Goal: Information Seeking & Learning: Learn about a topic

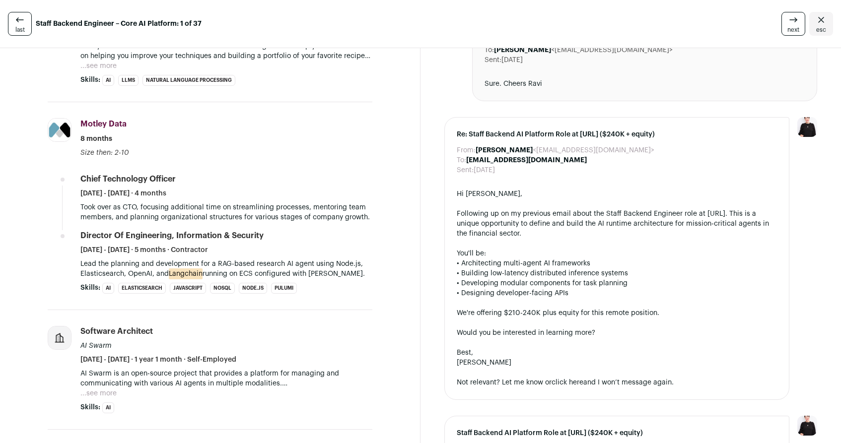
scroll to position [386, 0]
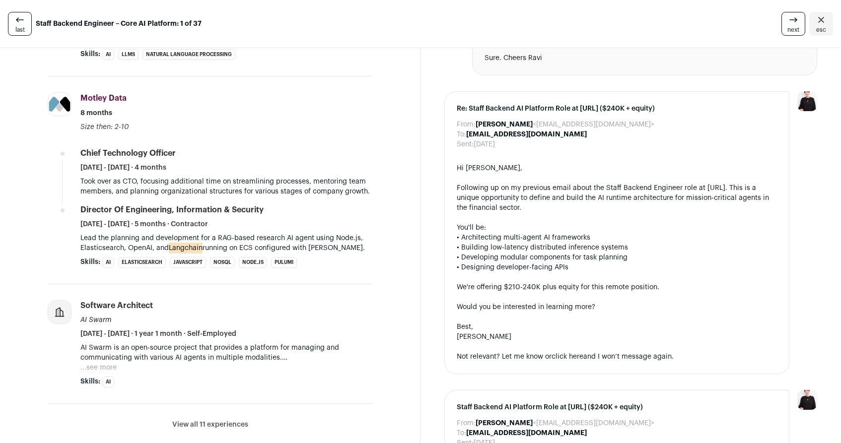
click at [87, 383] on span "Skills:" at bounding box center [90, 382] width 20 height 10
click at [186, 425] on button "View all 11 experiences" at bounding box center [210, 425] width 76 height 10
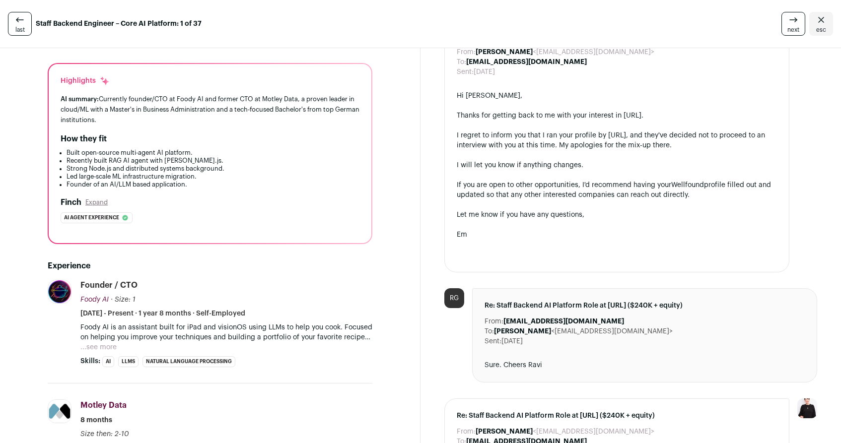
scroll to position [0, 0]
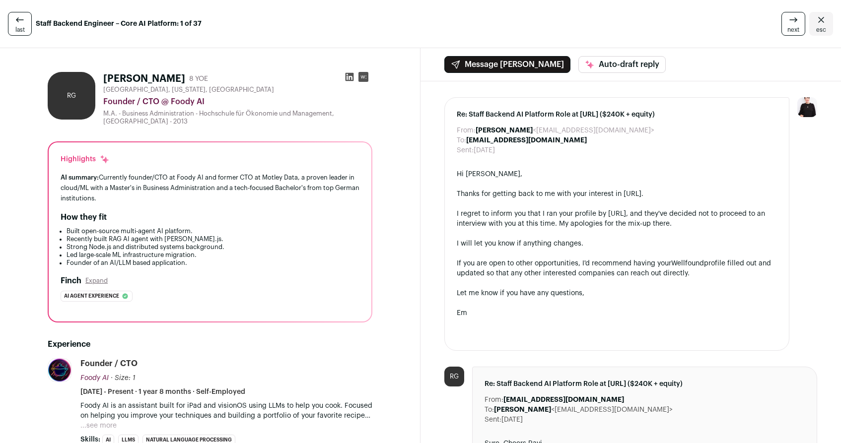
click at [790, 31] on span "next" at bounding box center [794, 30] width 12 height 8
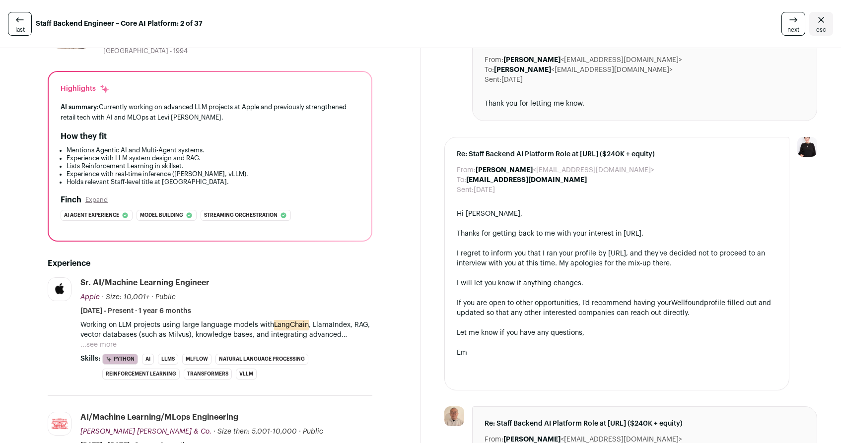
scroll to position [205, 0]
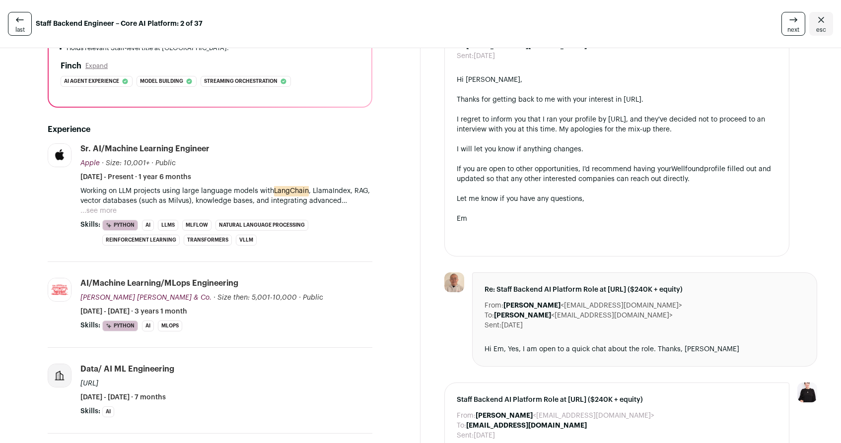
click at [91, 211] on button "...see more" at bounding box center [98, 211] width 36 height 10
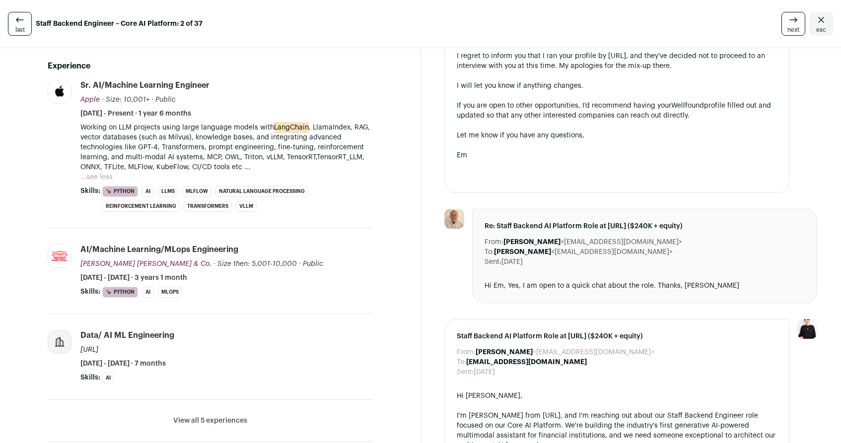
scroll to position [266, 0]
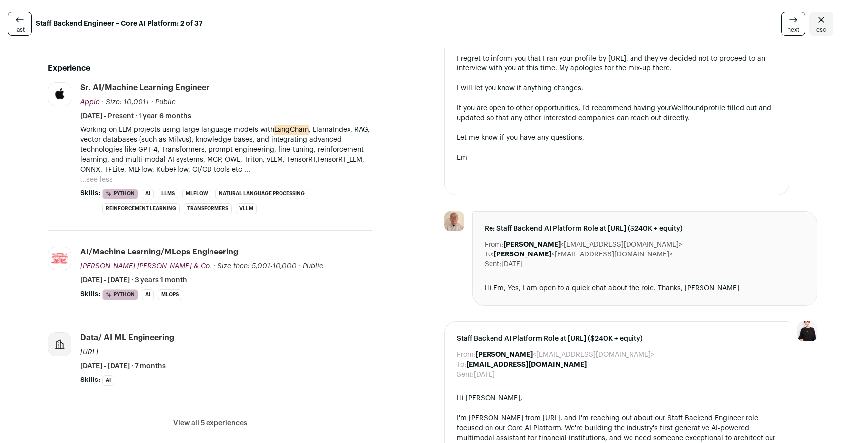
click at [790, 27] on span "next" at bounding box center [794, 30] width 12 height 8
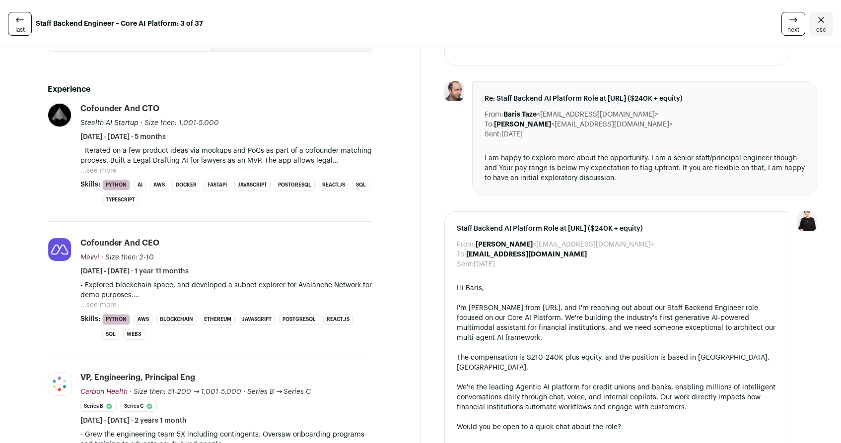
scroll to position [286, 0]
click at [116, 302] on button "...see more" at bounding box center [98, 305] width 36 height 10
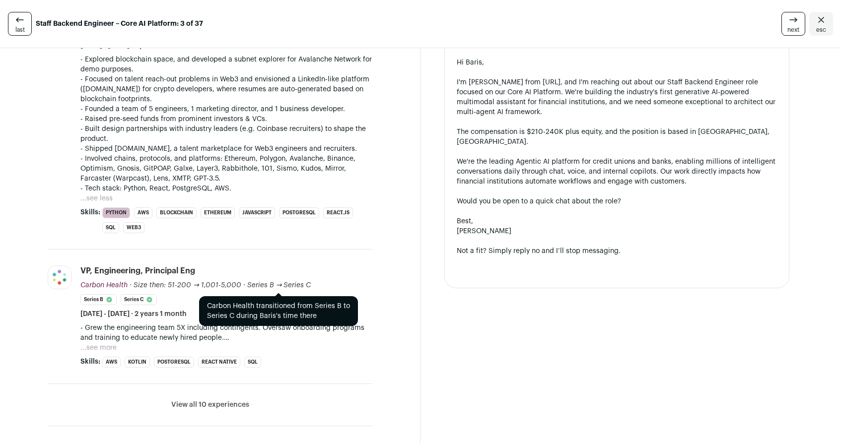
scroll to position [554, 0]
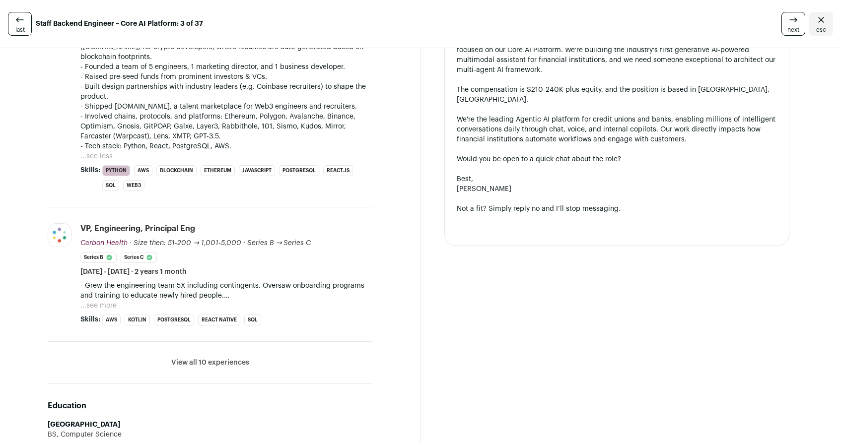
click at [113, 304] on button "...see more" at bounding box center [98, 306] width 36 height 10
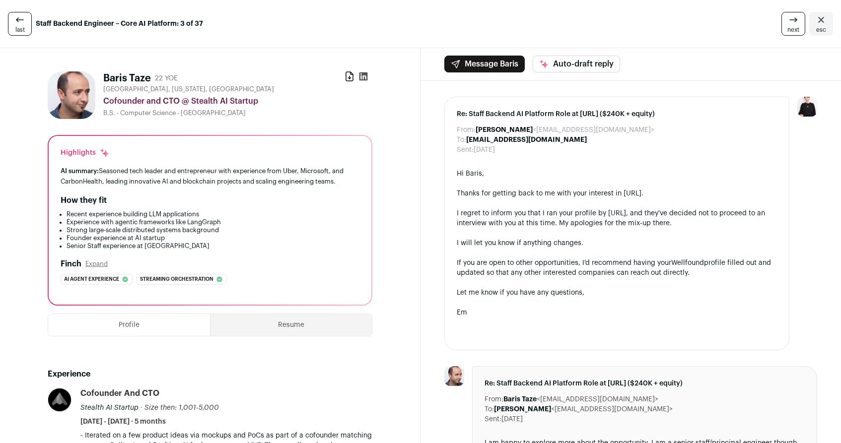
scroll to position [0, 0]
click at [788, 17] on icon at bounding box center [794, 20] width 12 height 12
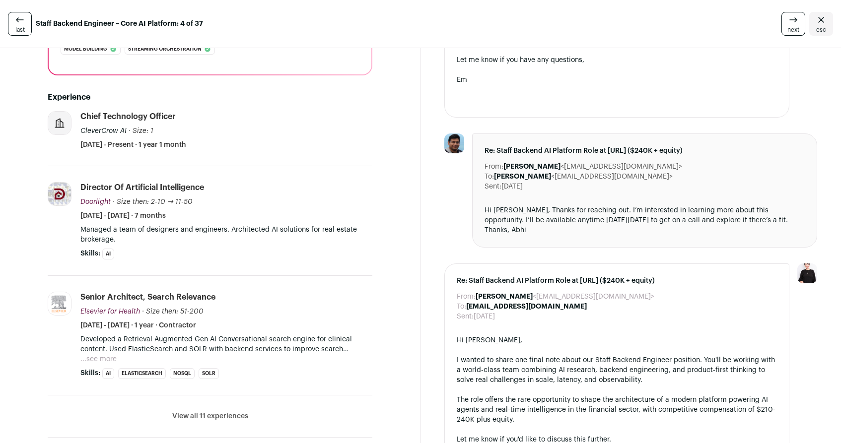
scroll to position [251, 0]
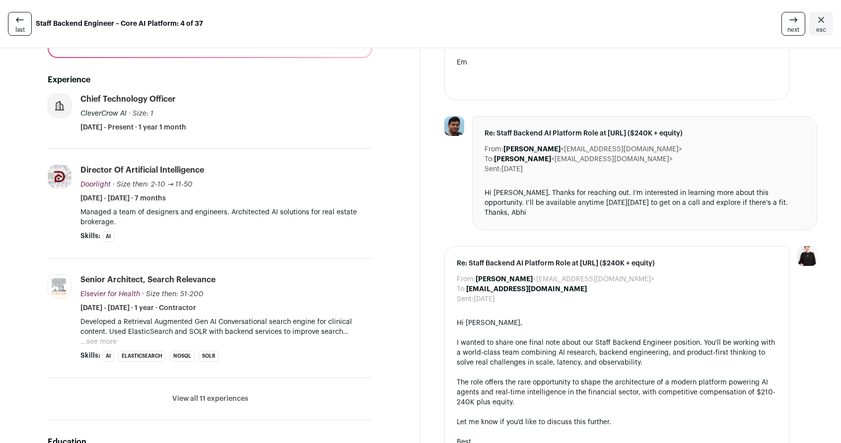
click at [110, 340] on button "...see more" at bounding box center [98, 342] width 36 height 10
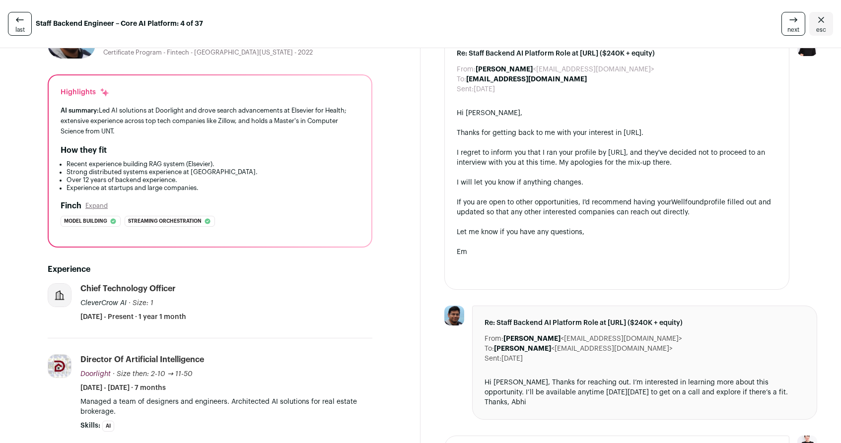
scroll to position [0, 0]
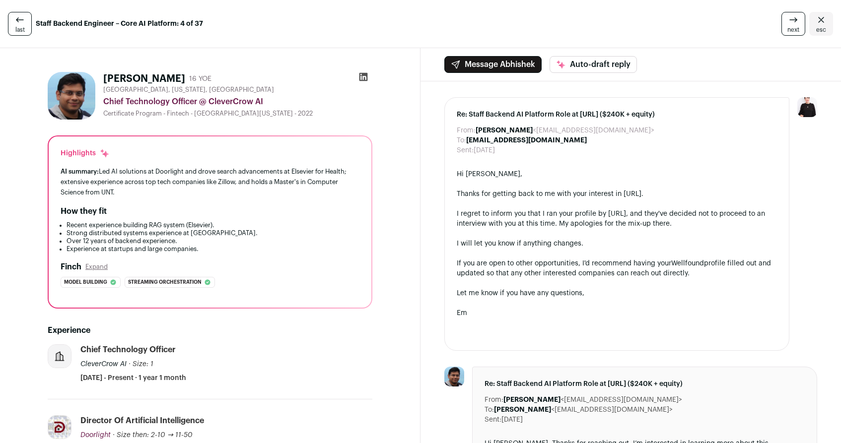
click at [785, 25] on link "next" at bounding box center [794, 24] width 24 height 24
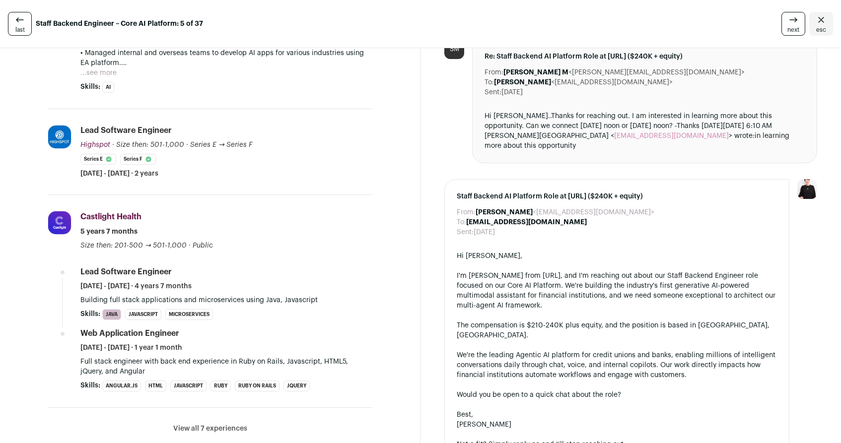
scroll to position [266, 0]
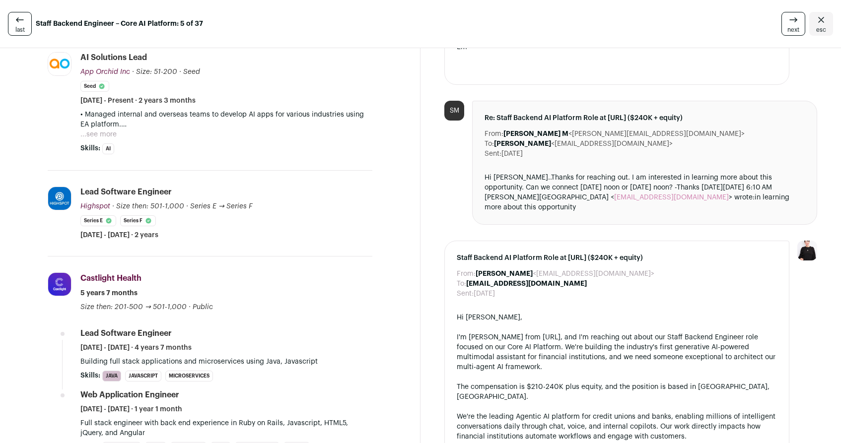
click at [105, 140] on button "...see more" at bounding box center [98, 135] width 36 height 10
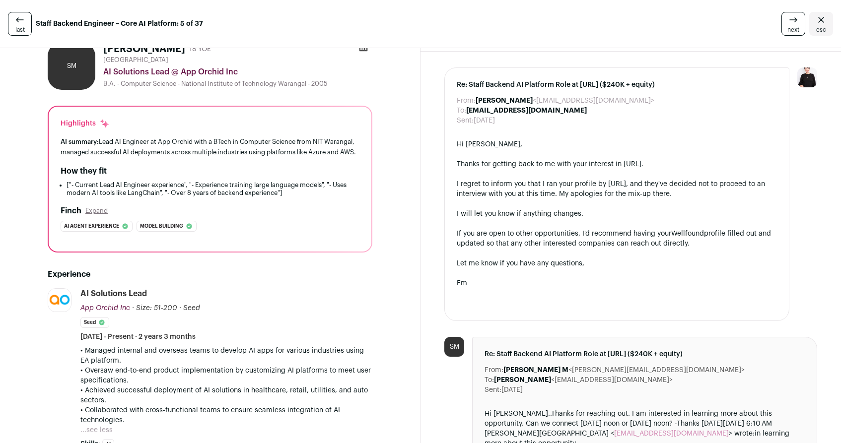
scroll to position [0, 0]
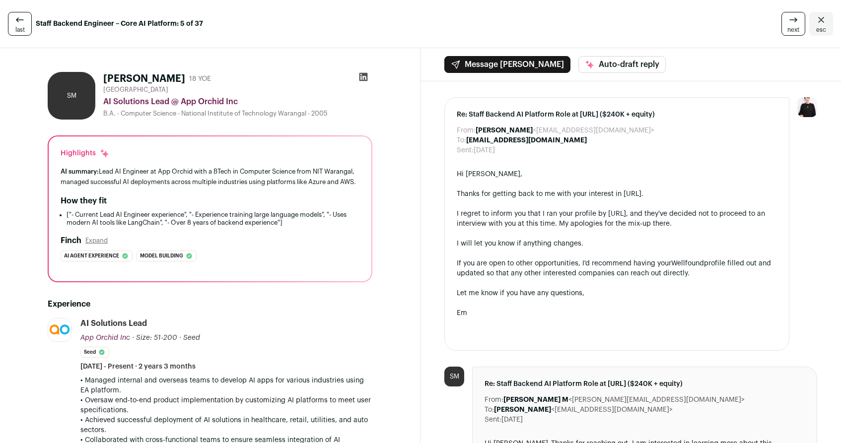
click at [361, 80] on icon at bounding box center [364, 77] width 8 height 8
click at [788, 24] on icon at bounding box center [794, 20] width 12 height 12
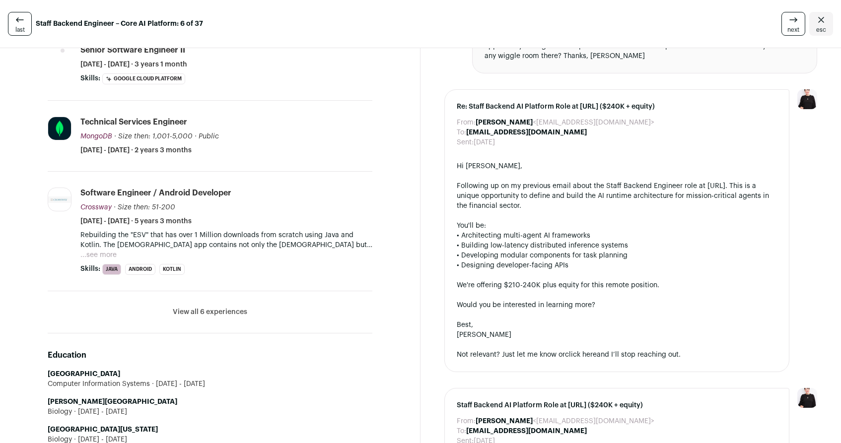
scroll to position [412, 0]
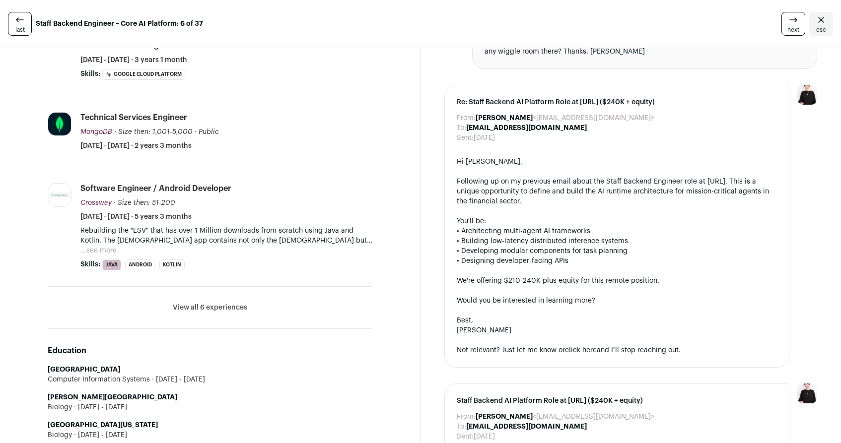
click at [205, 313] on button "View all 6 experiences" at bounding box center [210, 308] width 74 height 10
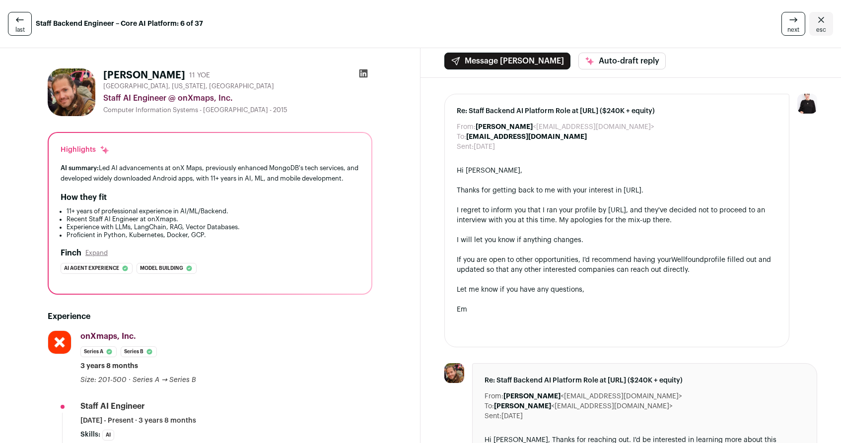
scroll to position [0, 0]
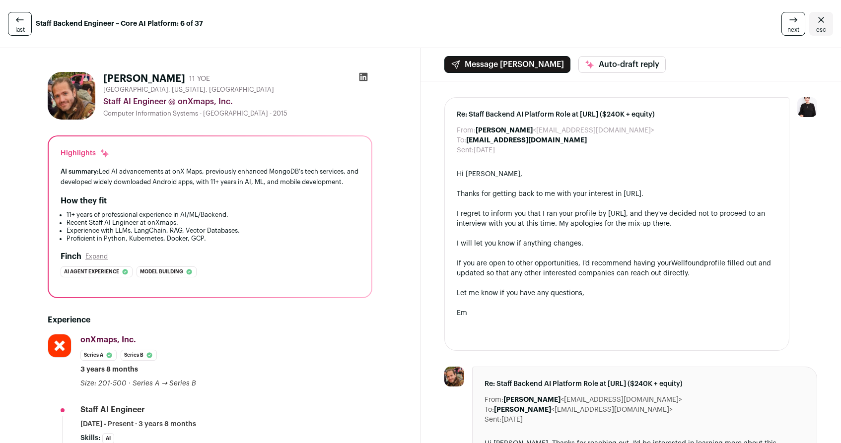
click at [788, 28] on span "next" at bounding box center [794, 30] width 12 height 8
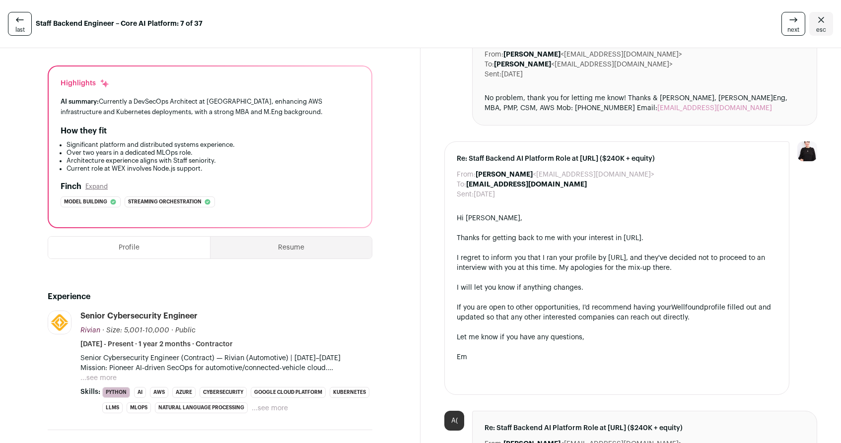
scroll to position [99, 0]
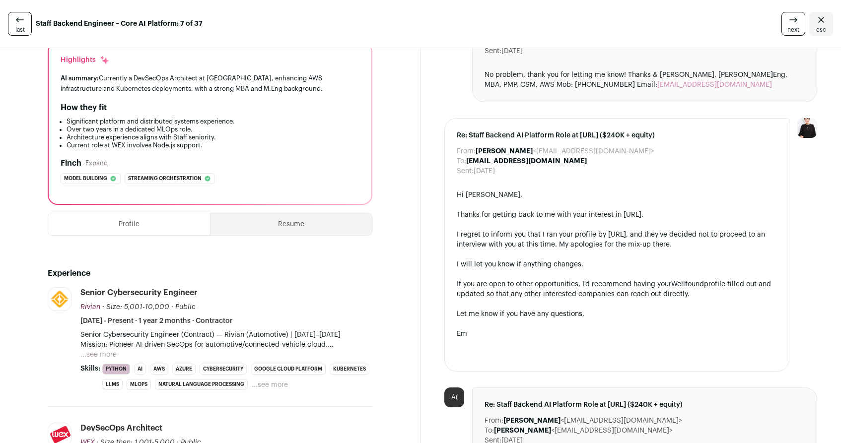
click at [108, 353] on button "...see more" at bounding box center [98, 355] width 36 height 10
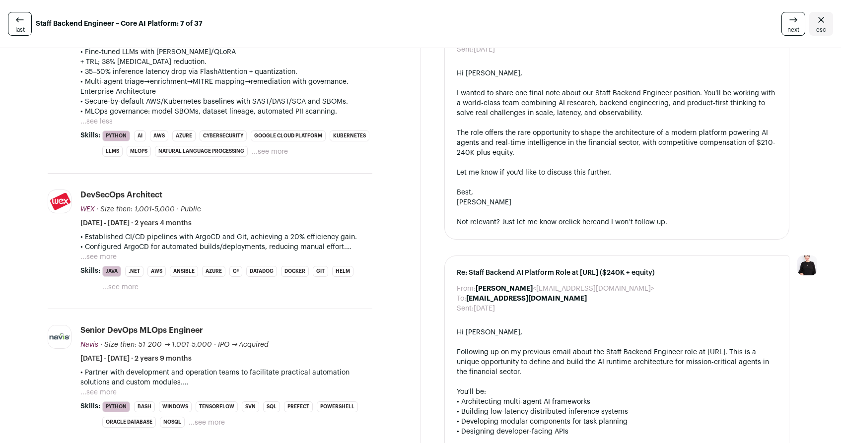
scroll to position [667, 0]
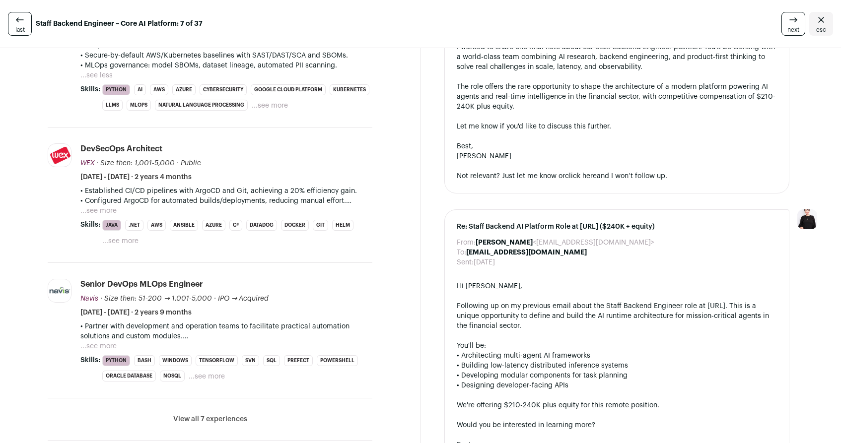
click at [23, 34] on link "last" at bounding box center [20, 24] width 24 height 24
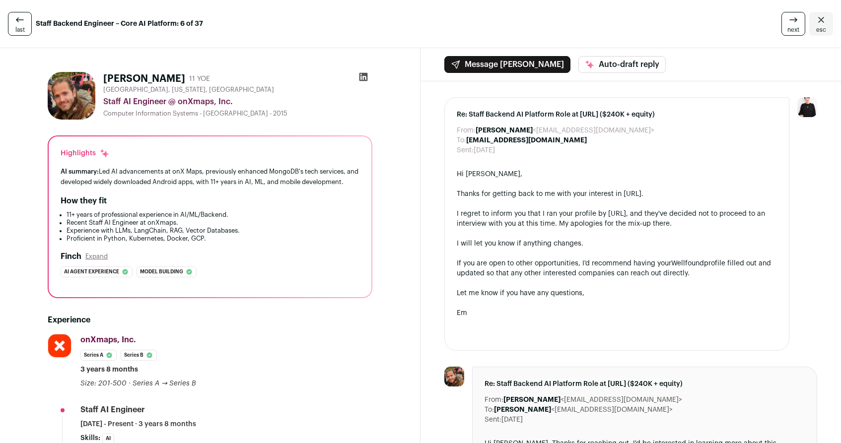
click at [363, 77] on icon at bounding box center [364, 77] width 8 height 8
click at [788, 23] on icon at bounding box center [794, 20] width 12 height 12
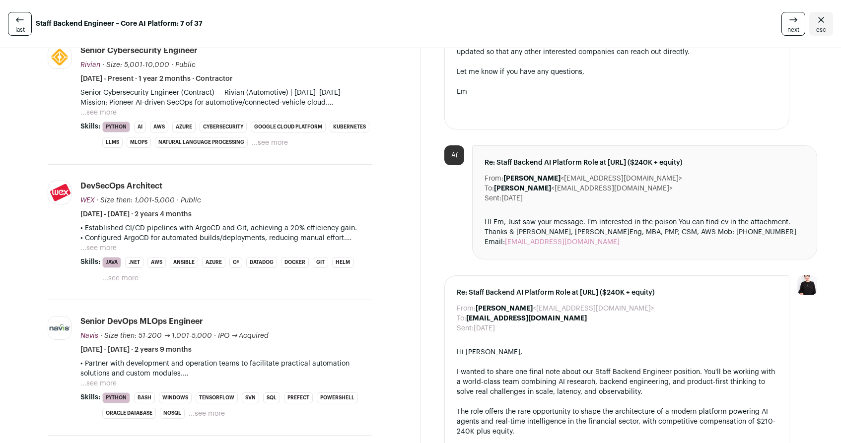
scroll to position [2, 0]
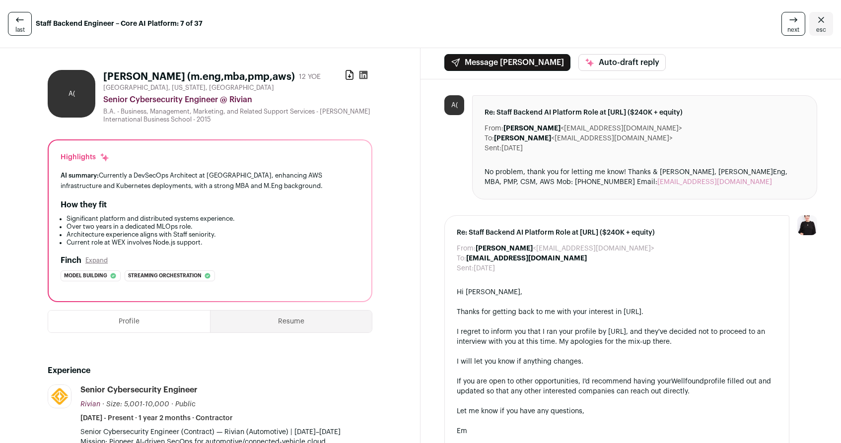
click at [788, 28] on span "next" at bounding box center [794, 30] width 12 height 8
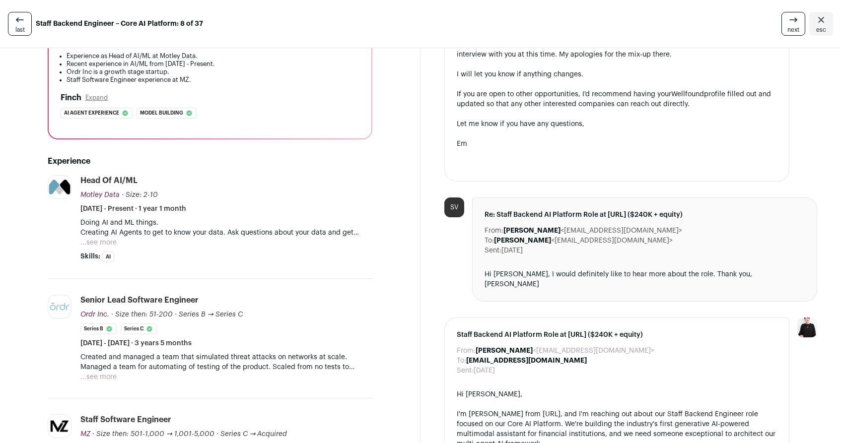
scroll to position [227, 0]
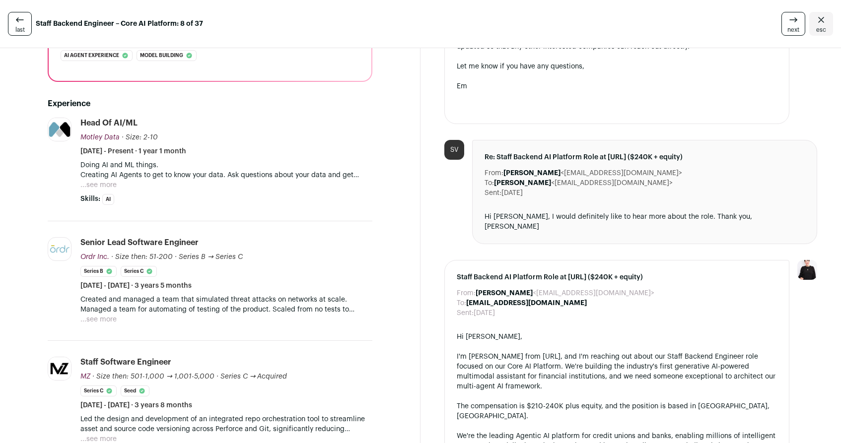
click at [110, 186] on button "...see more" at bounding box center [98, 185] width 36 height 10
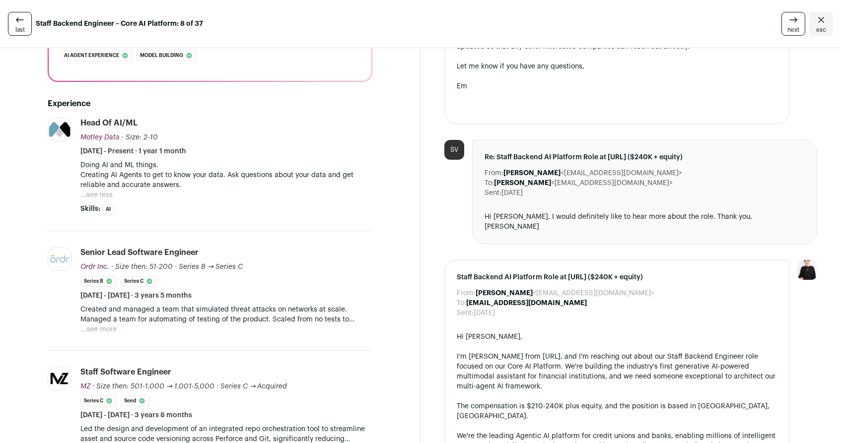
click at [107, 327] on button "...see more" at bounding box center [98, 330] width 36 height 10
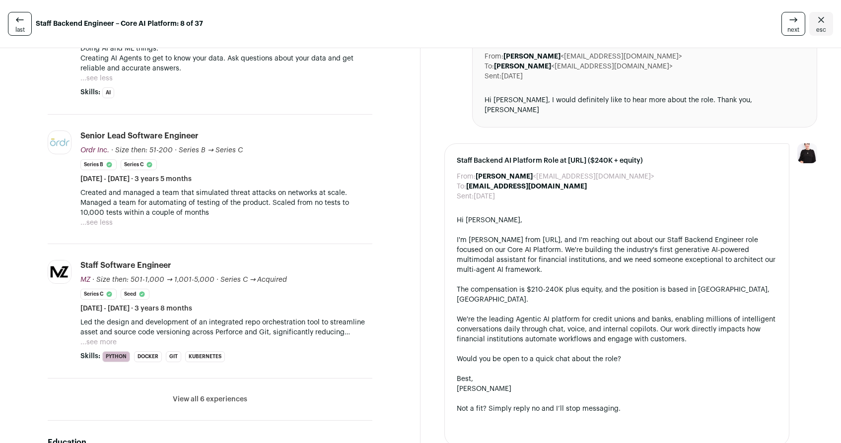
scroll to position [404, 0]
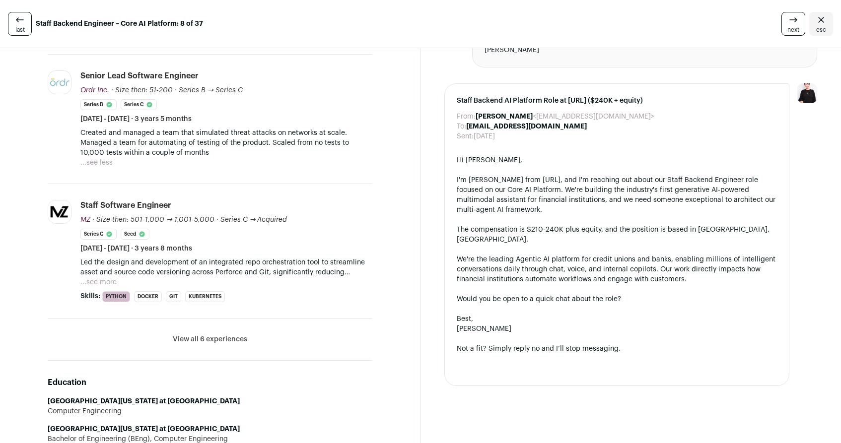
click at [102, 284] on button "...see more" at bounding box center [98, 283] width 36 height 10
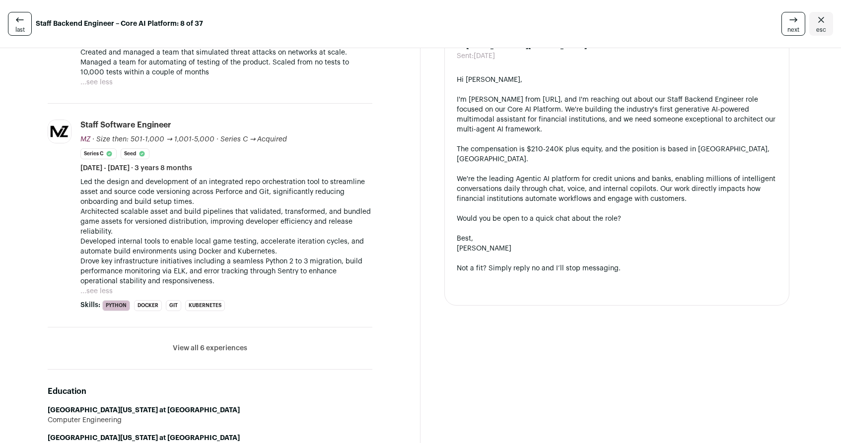
scroll to position [502, 0]
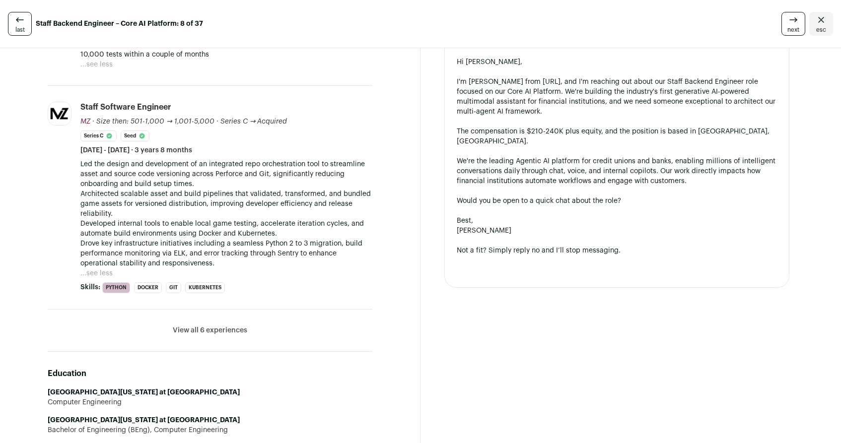
click at [198, 332] on button "View all 6 experiences" at bounding box center [210, 331] width 74 height 10
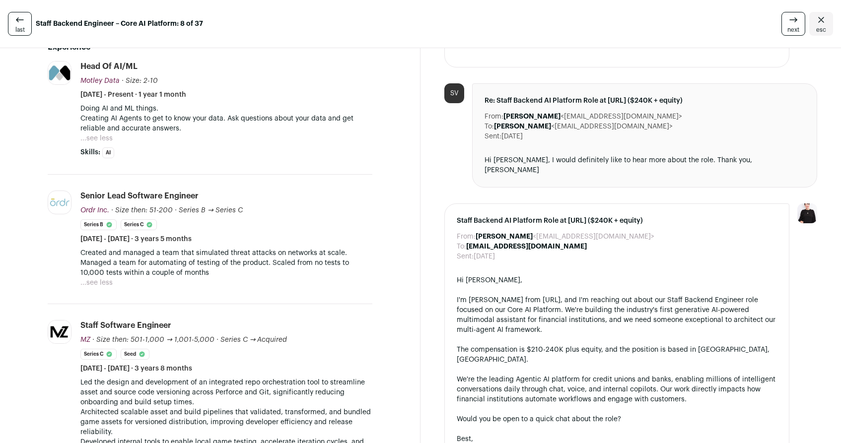
scroll to position [155, 0]
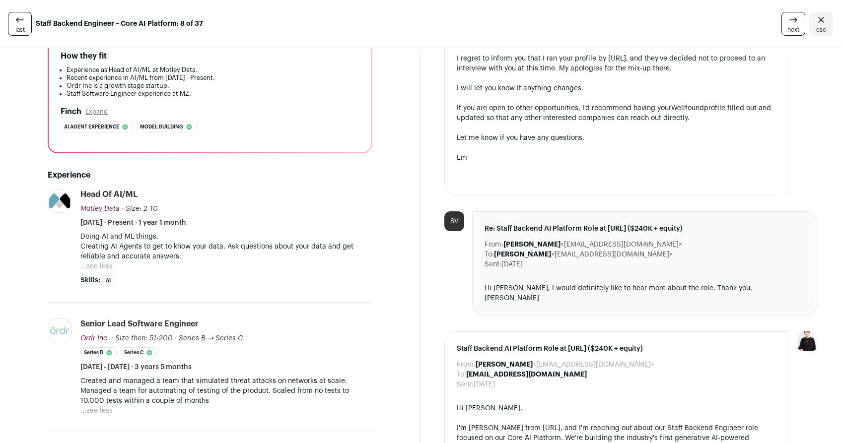
click at [108, 269] on button "...see less" at bounding box center [96, 267] width 32 height 10
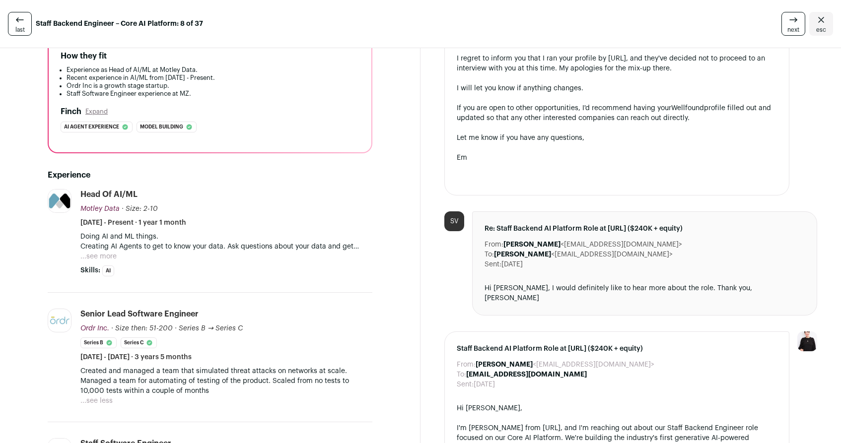
click at [111, 256] on button "...see more" at bounding box center [98, 257] width 36 height 10
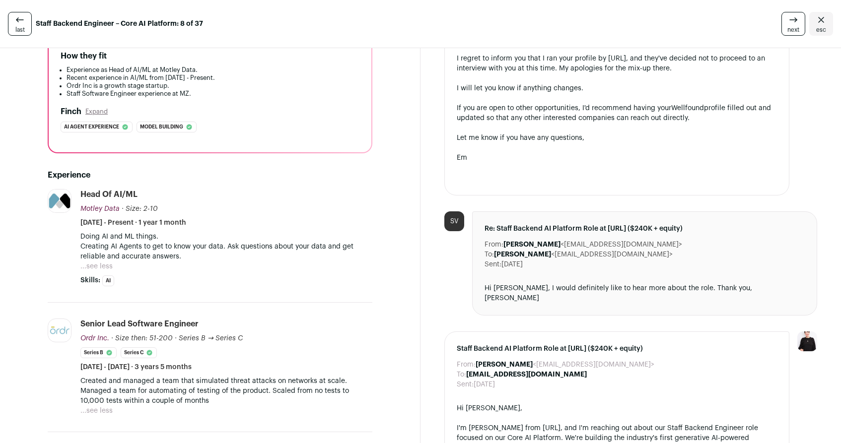
click at [107, 268] on button "...see less" at bounding box center [96, 267] width 32 height 10
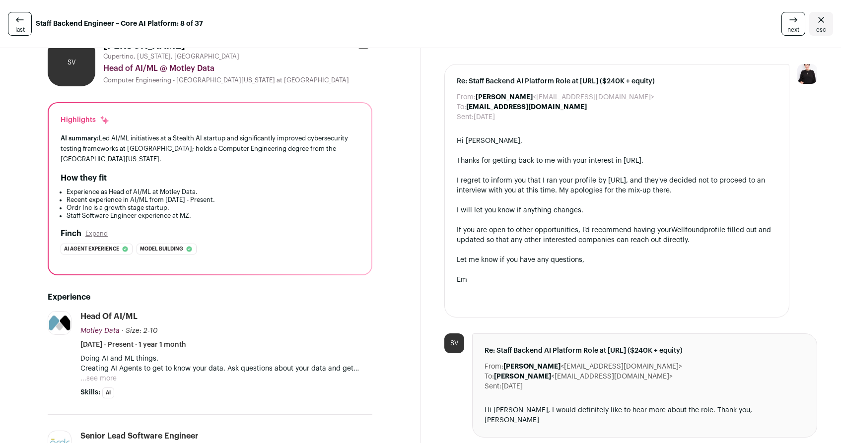
scroll to position [0, 0]
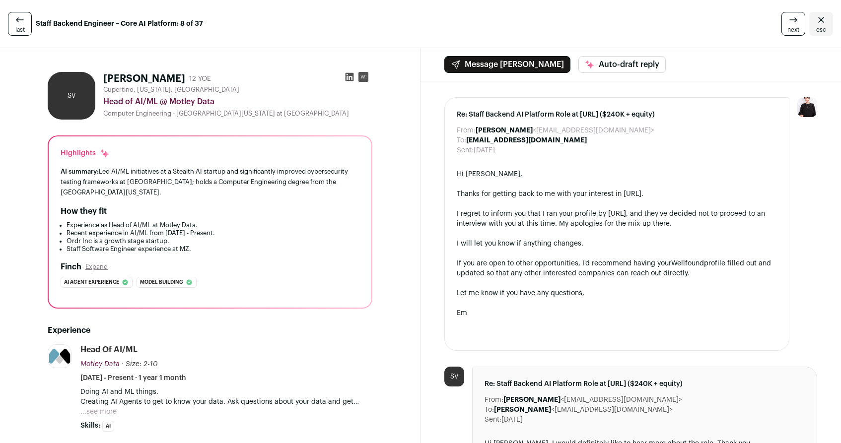
click at [347, 78] on icon at bounding box center [350, 77] width 8 height 8
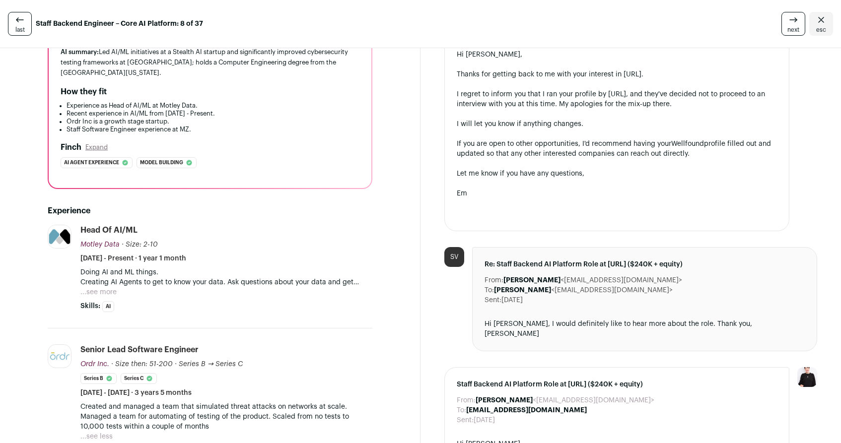
scroll to position [196, 0]
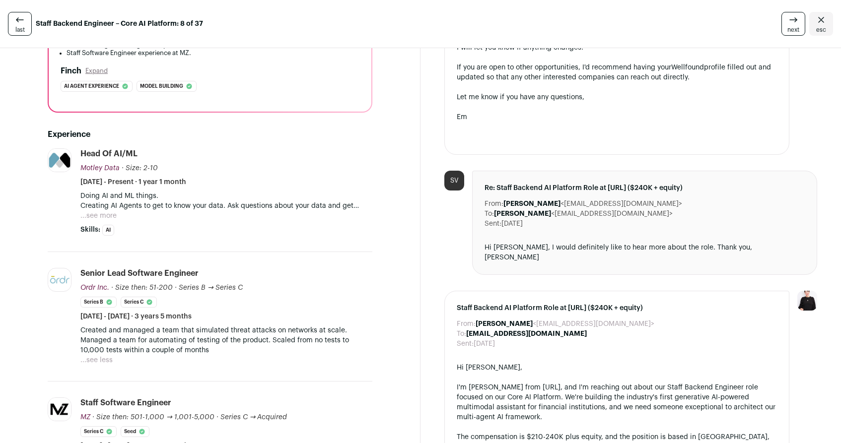
click at [99, 358] on button "...see less" at bounding box center [96, 361] width 32 height 10
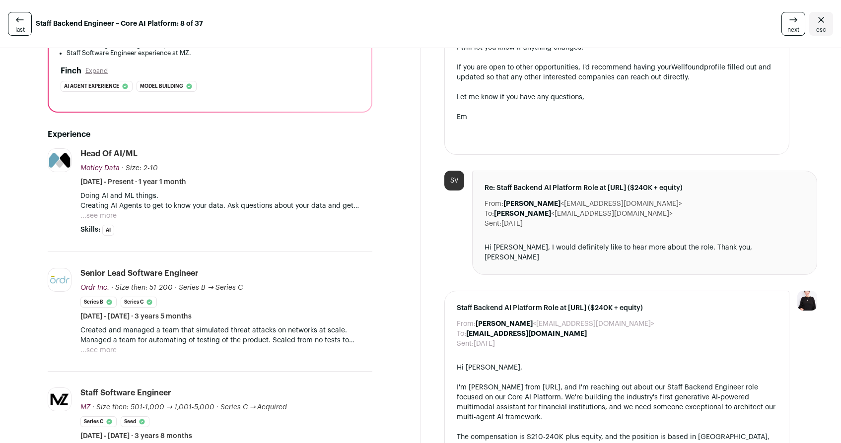
click at [102, 353] on button "...see more" at bounding box center [98, 351] width 36 height 10
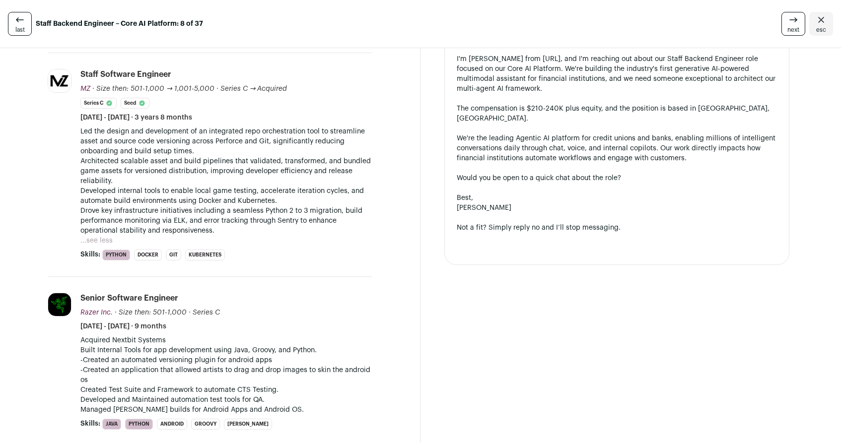
scroll to position [525, 0]
click at [104, 239] on button "...see less" at bounding box center [96, 240] width 32 height 10
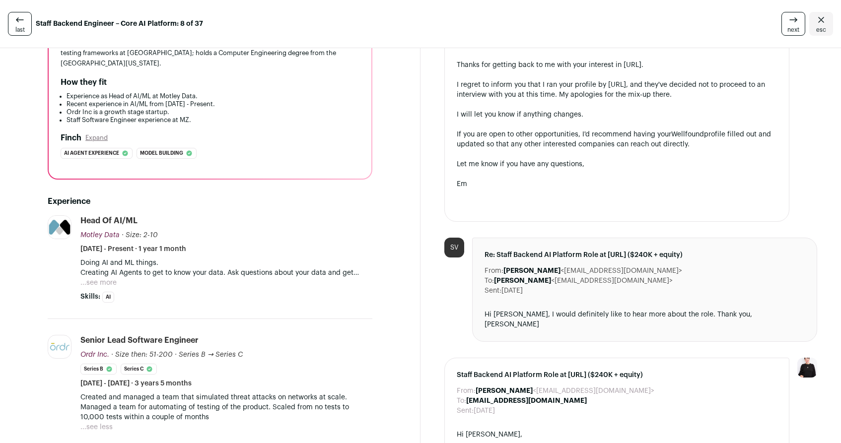
scroll to position [179, 0]
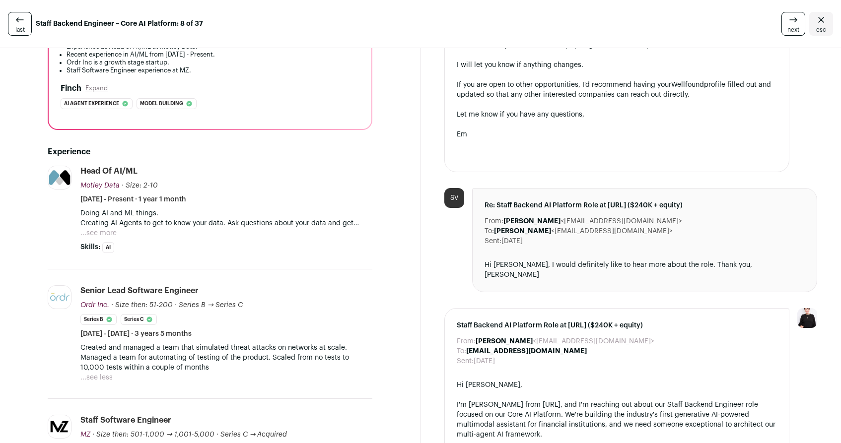
click at [790, 20] on icon at bounding box center [793, 20] width 7 height 0
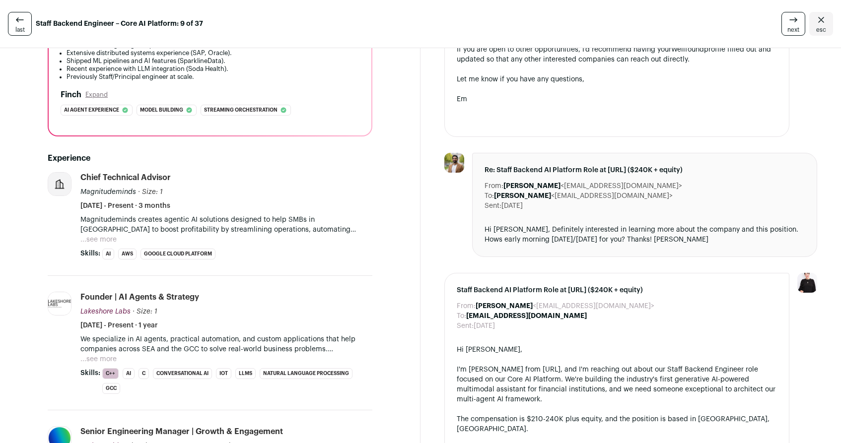
scroll to position [273, 0]
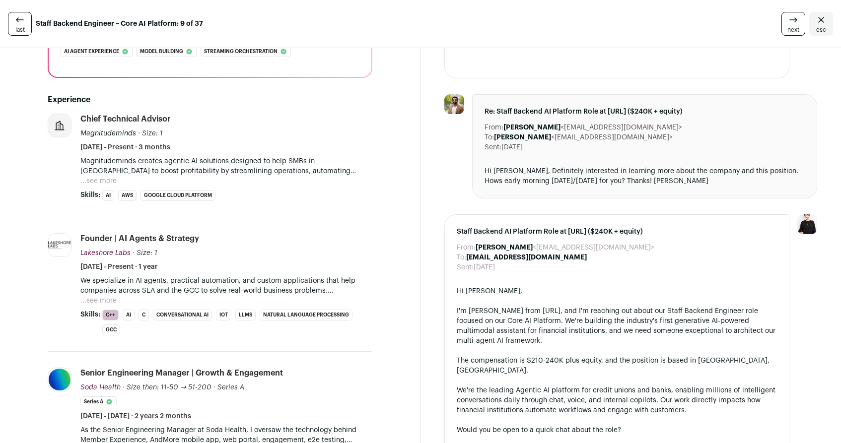
click at [99, 301] on button "...see more" at bounding box center [98, 301] width 36 height 10
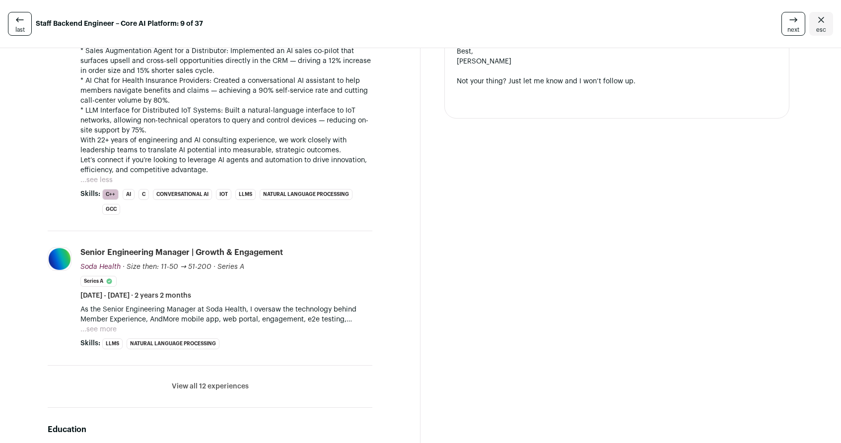
scroll to position [695, 0]
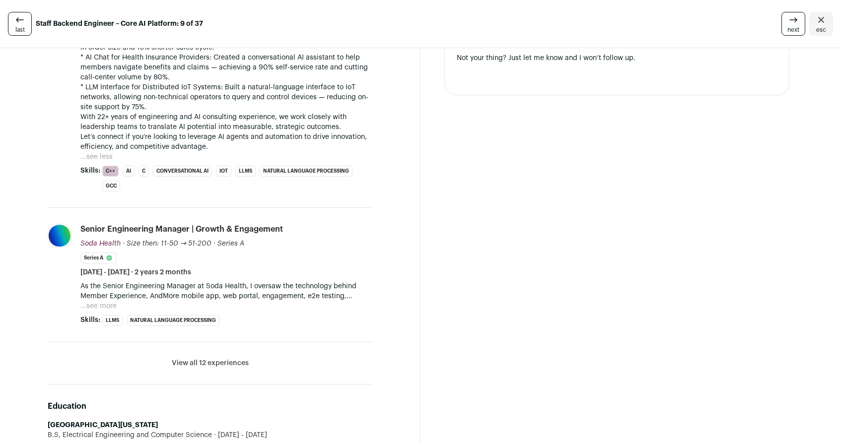
click at [99, 311] on button "...see more" at bounding box center [98, 306] width 36 height 10
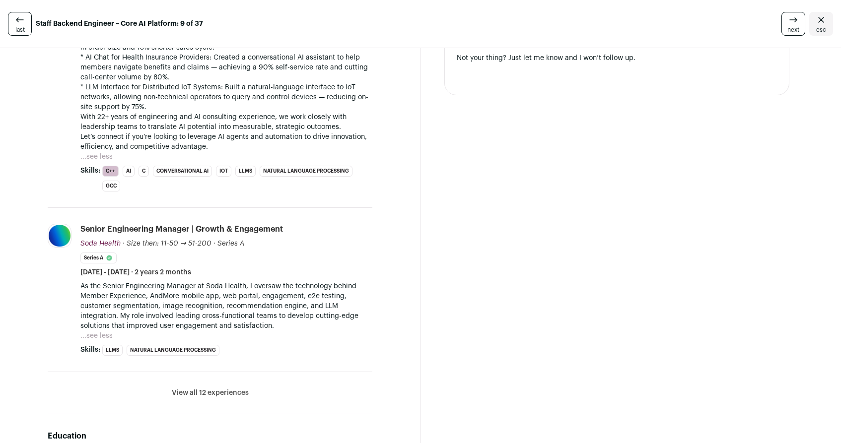
click at [199, 398] on button "View all 12 experiences" at bounding box center [210, 393] width 77 height 10
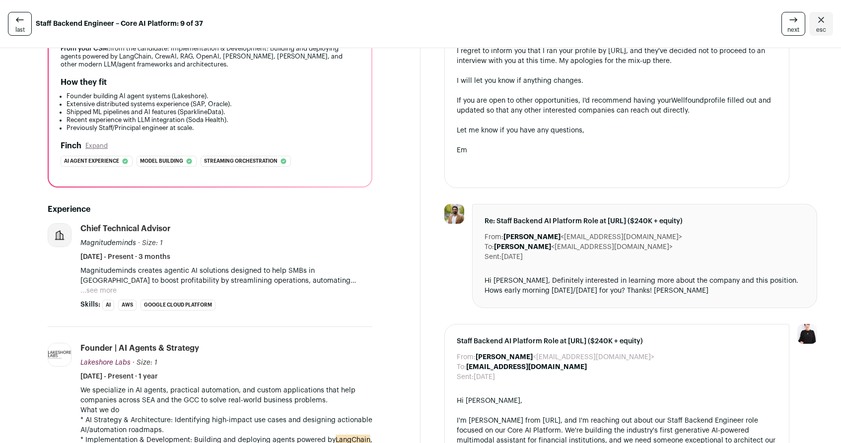
scroll to position [124, 0]
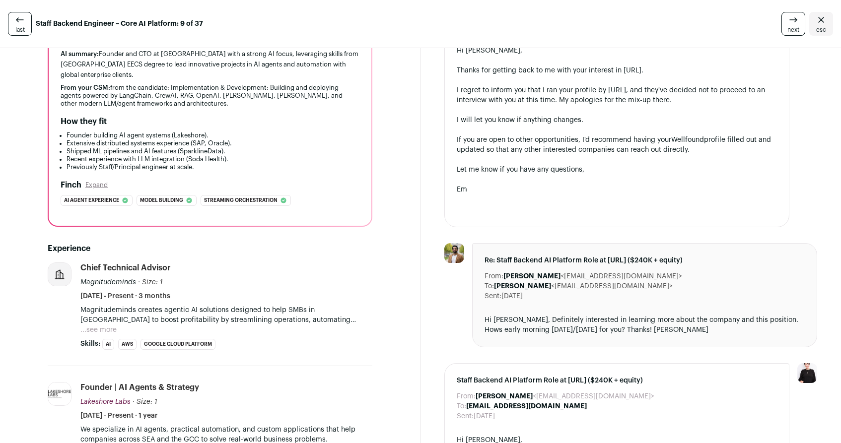
click at [113, 330] on button "...see more" at bounding box center [98, 330] width 36 height 10
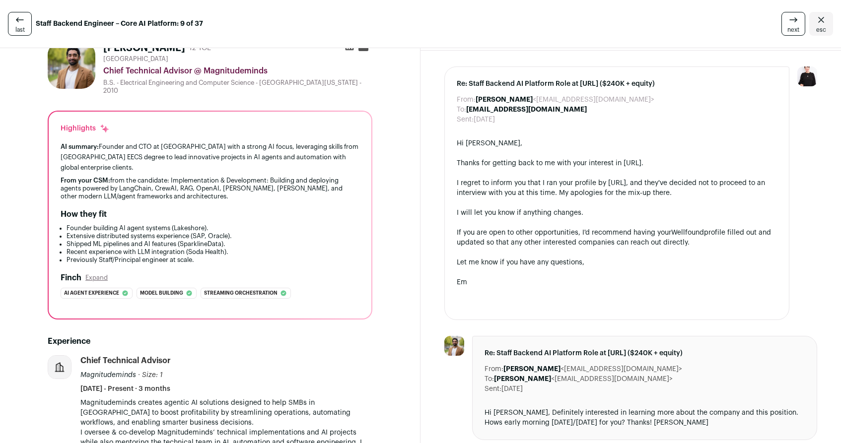
scroll to position [0, 0]
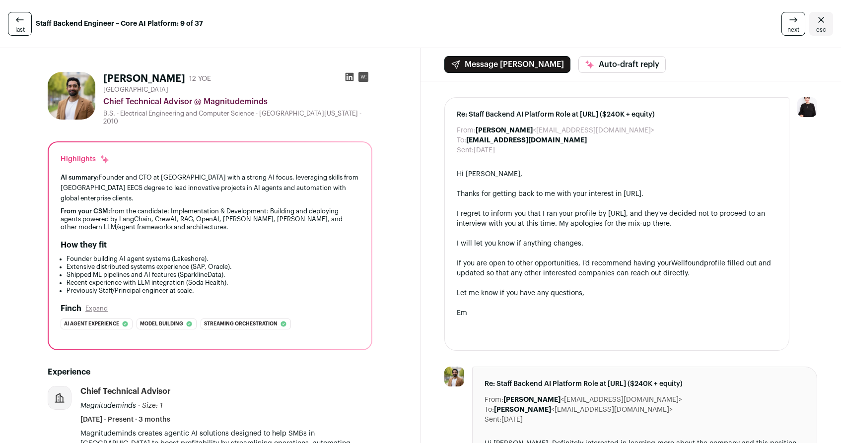
click at [349, 77] on icon at bounding box center [350, 77] width 8 height 8
click at [788, 26] on span "next" at bounding box center [794, 30] width 12 height 8
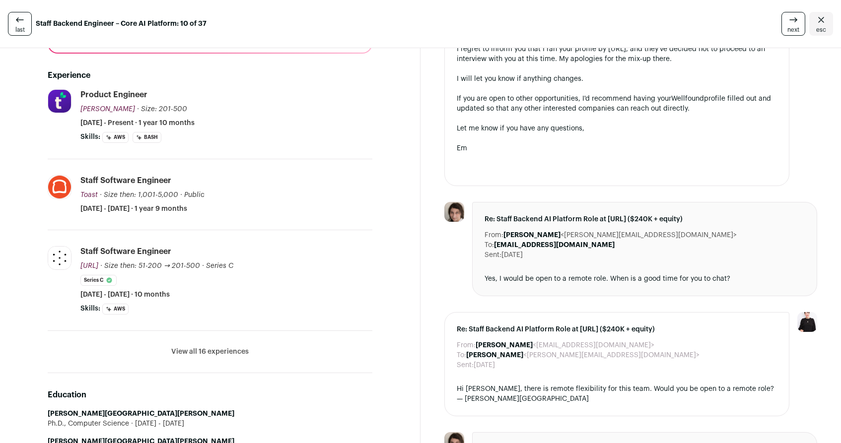
scroll to position [294, 0]
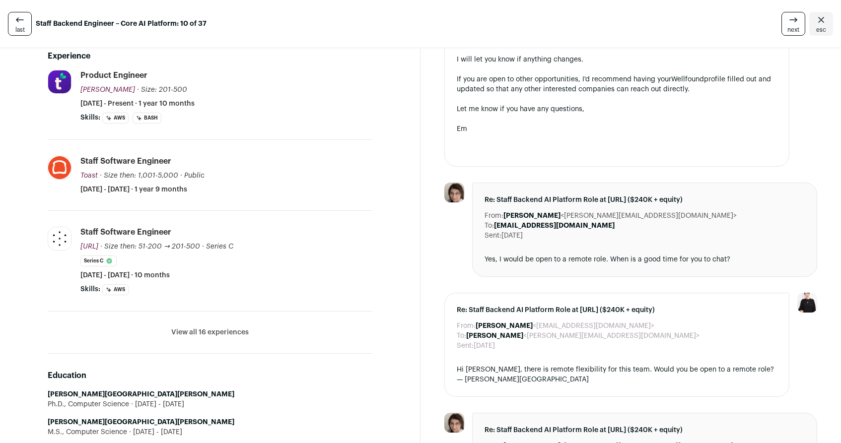
click at [203, 328] on button "View all 16 experiences" at bounding box center [209, 333] width 77 height 10
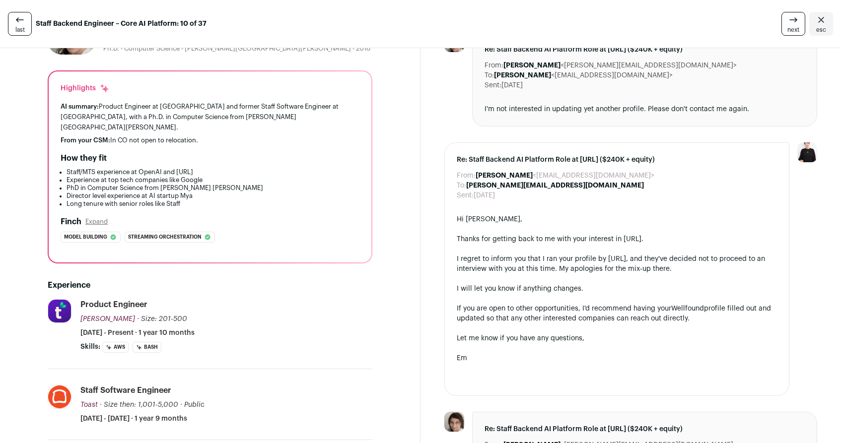
scroll to position [0, 0]
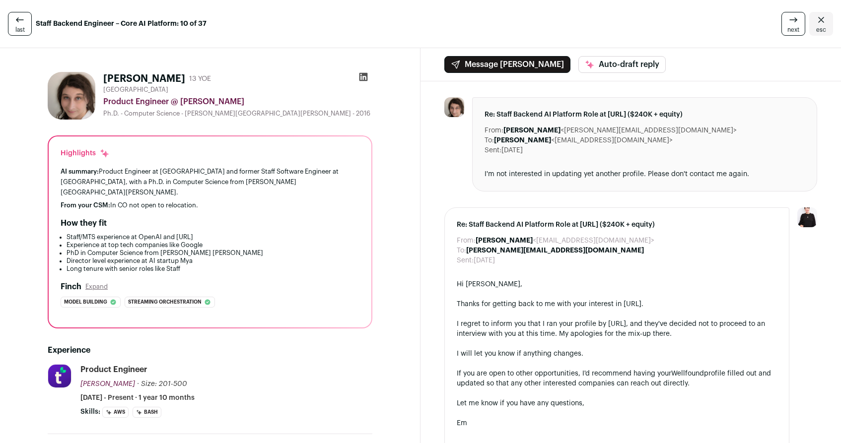
click at [361, 78] on icon at bounding box center [364, 77] width 8 height 8
click at [788, 21] on icon at bounding box center [794, 20] width 12 height 12
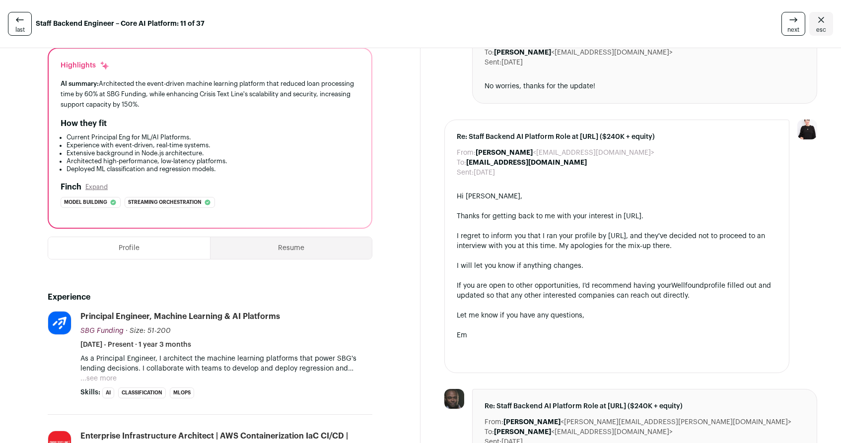
scroll to position [109, 0]
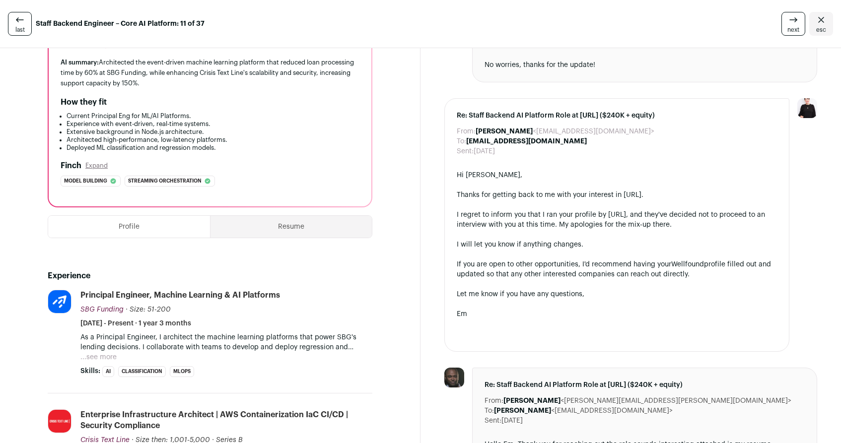
click at [107, 356] on button "...see more" at bounding box center [98, 358] width 36 height 10
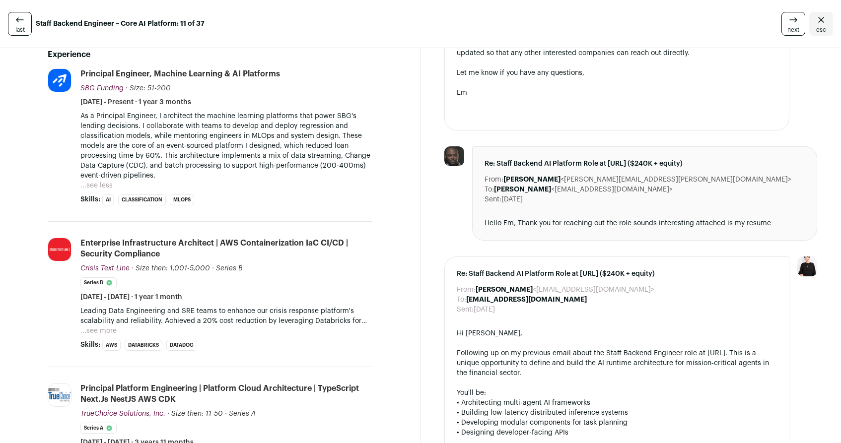
scroll to position [365, 0]
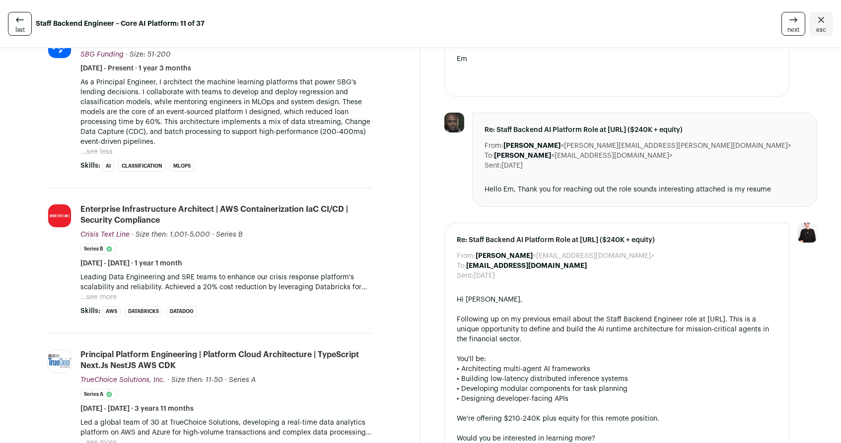
click at [108, 296] on button "...see more" at bounding box center [98, 297] width 36 height 10
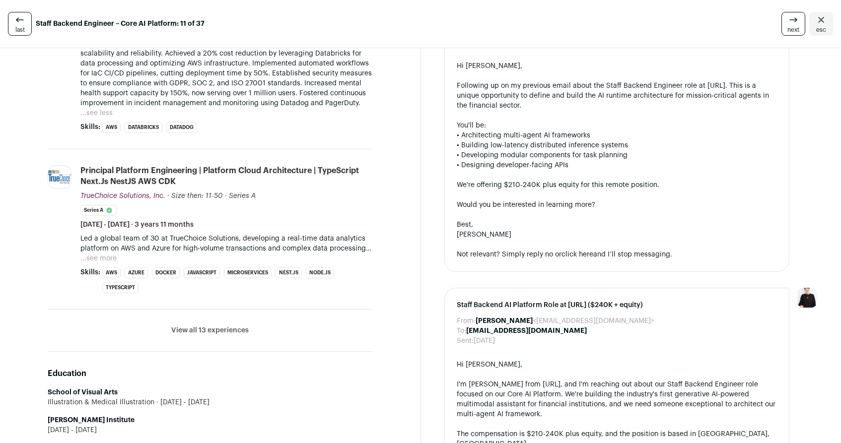
scroll to position [646, 0]
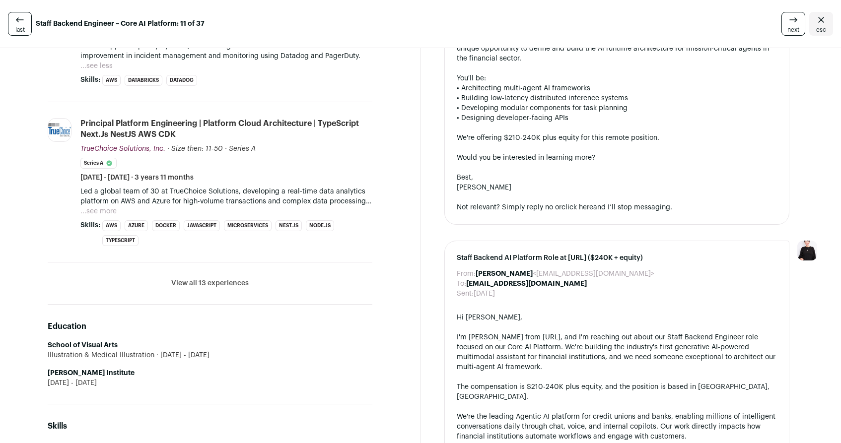
click at [214, 283] on button "View all 13 experiences" at bounding box center [209, 284] width 77 height 10
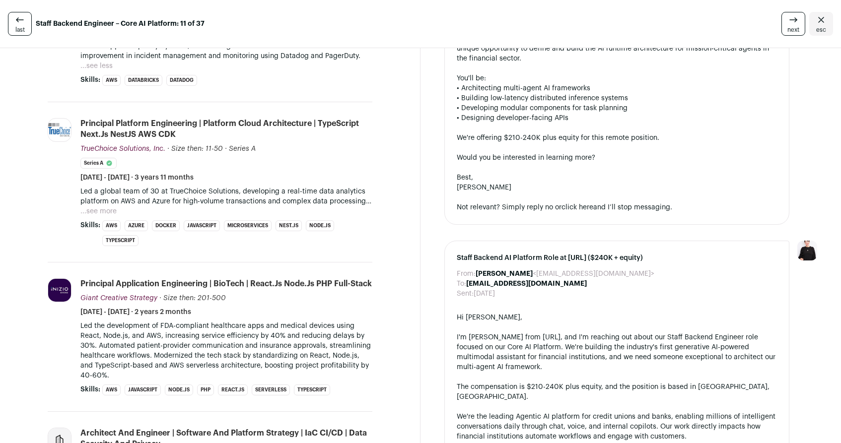
click at [106, 211] on button "...see more" at bounding box center [98, 212] width 36 height 10
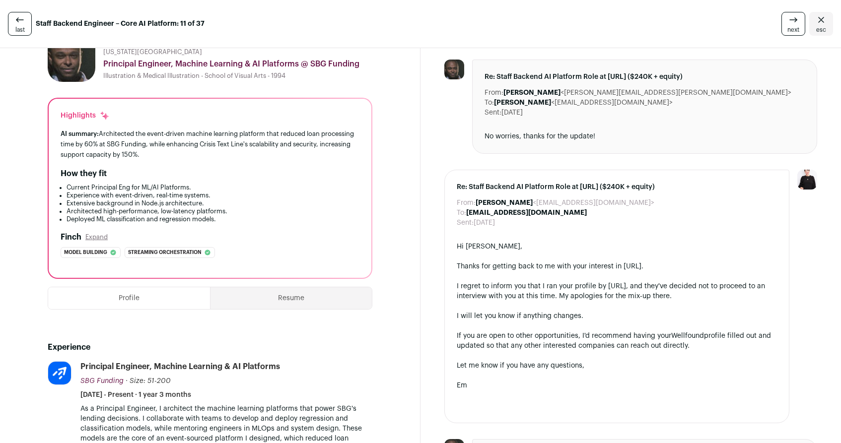
scroll to position [0, 0]
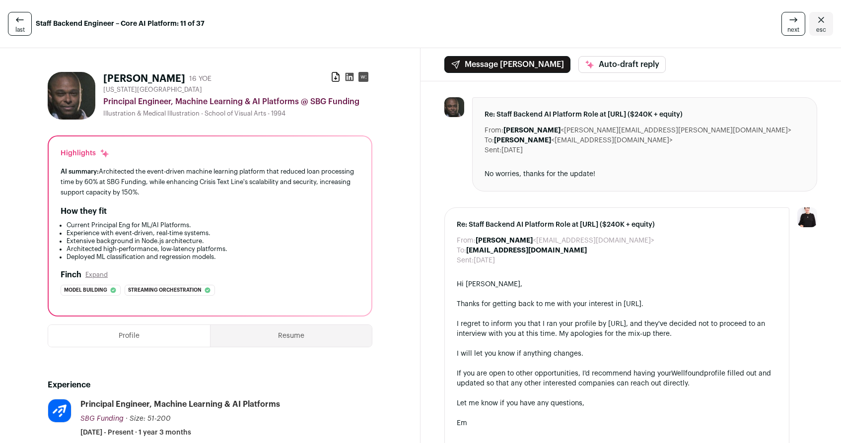
click at [788, 25] on icon at bounding box center [794, 20] width 12 height 12
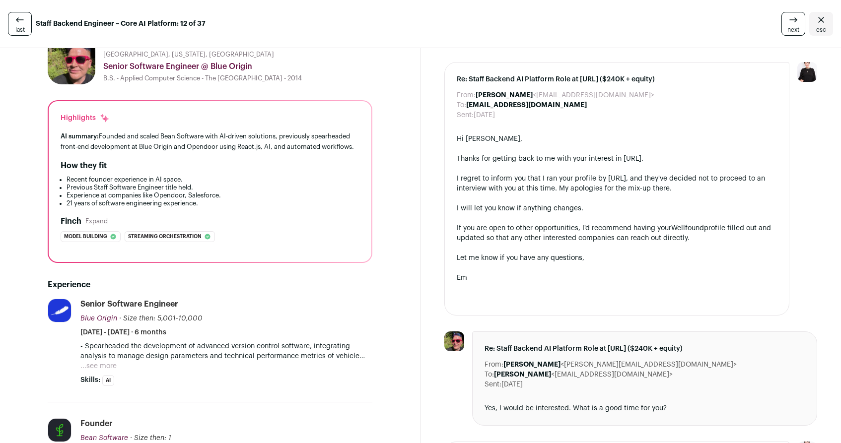
scroll to position [60, 0]
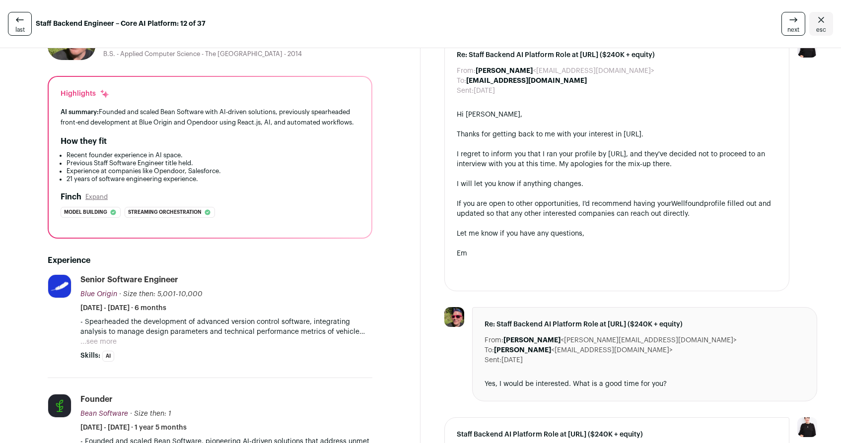
click at [105, 347] on button "...see more" at bounding box center [98, 342] width 36 height 10
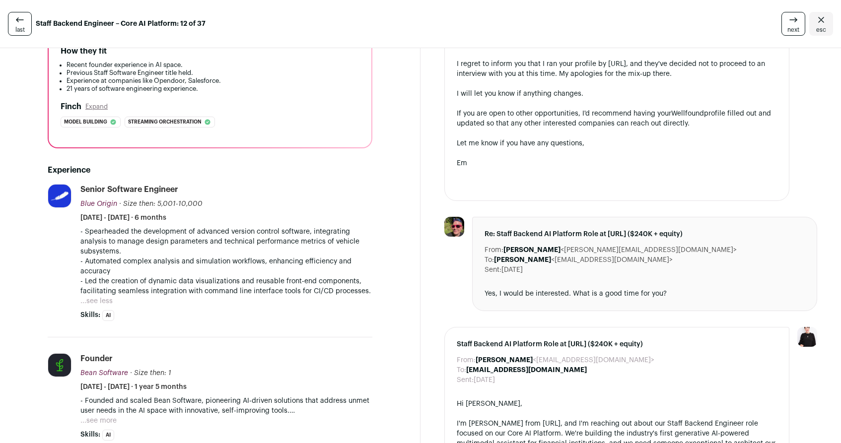
scroll to position [209, 0]
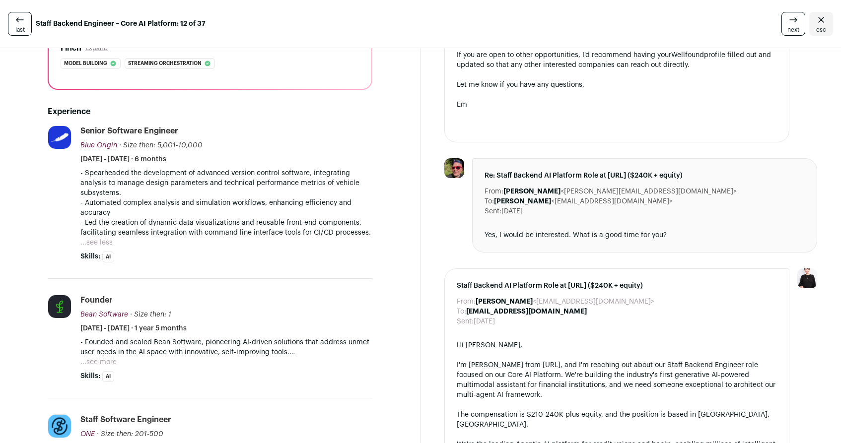
click at [101, 367] on button "...see more" at bounding box center [98, 363] width 36 height 10
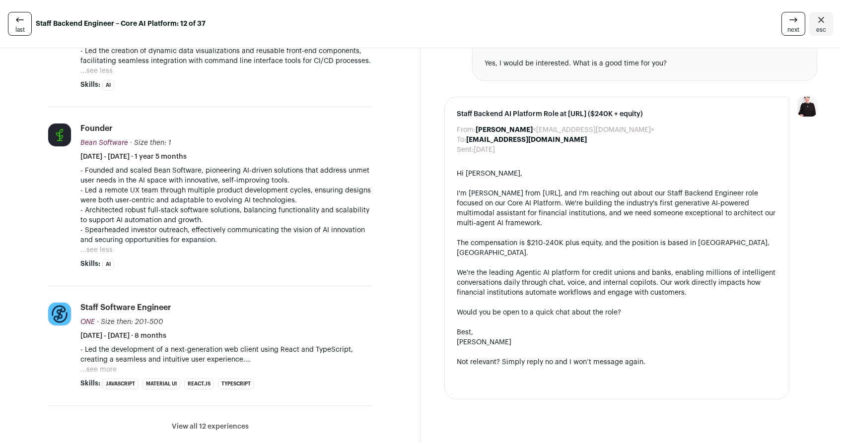
scroll to position [461, 0]
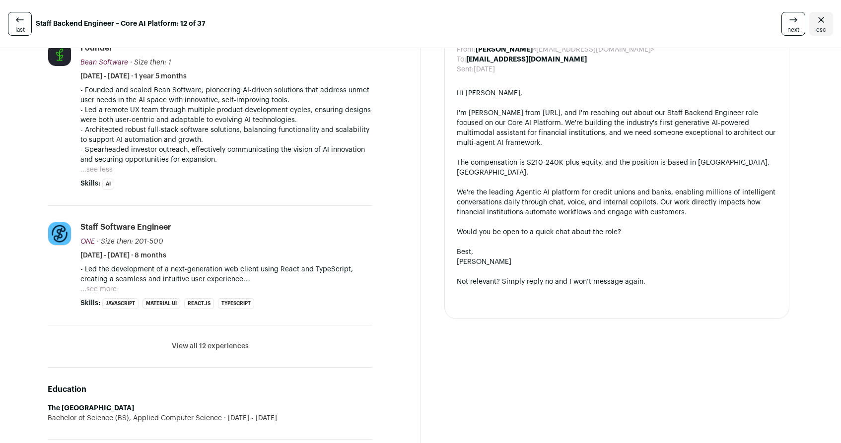
click at [114, 294] on button "...see more" at bounding box center [98, 290] width 36 height 10
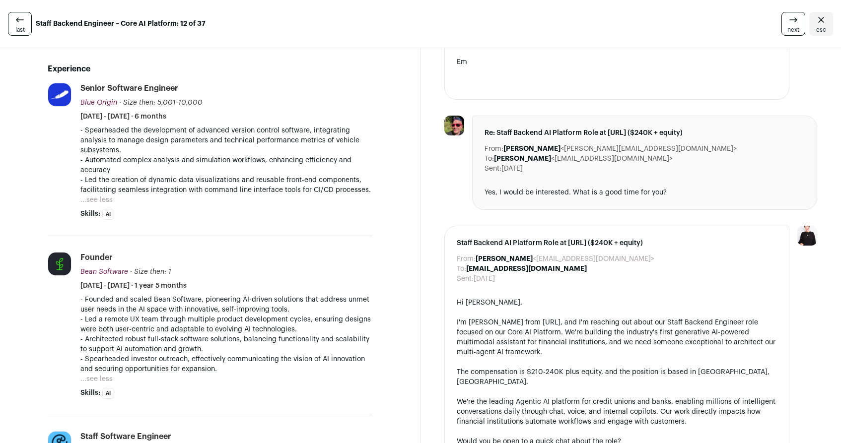
scroll to position [0, 0]
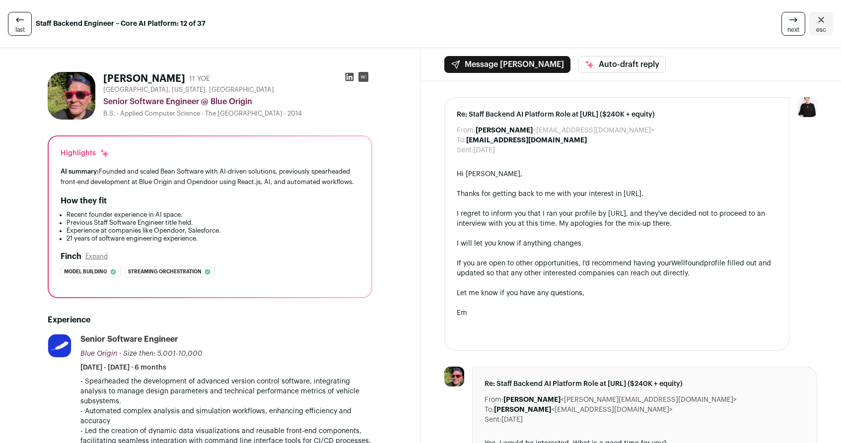
click at [345, 77] on icon at bounding box center [350, 77] width 10 height 10
click at [788, 24] on icon at bounding box center [794, 20] width 12 height 12
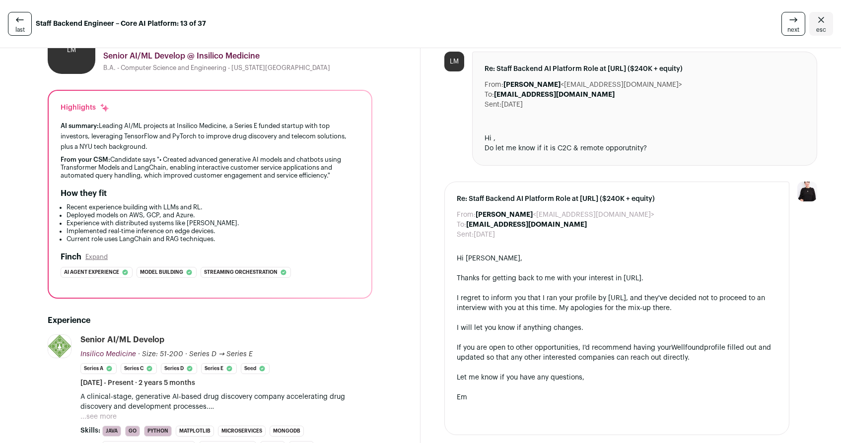
scroll to position [102, 0]
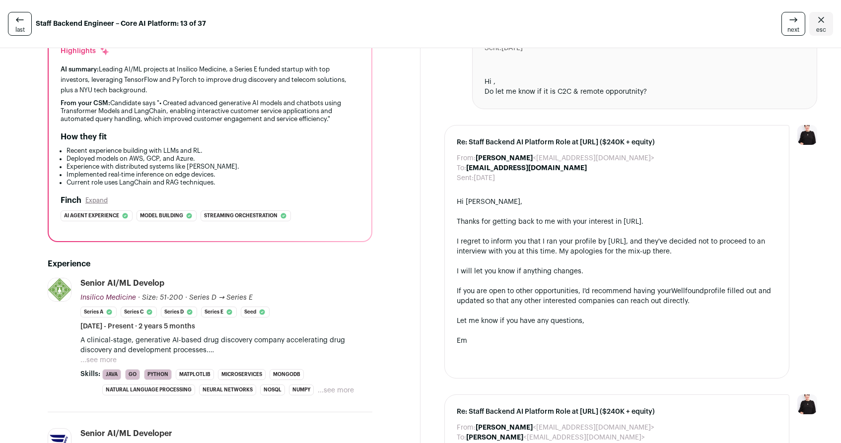
click at [111, 358] on button "...see more" at bounding box center [98, 361] width 36 height 10
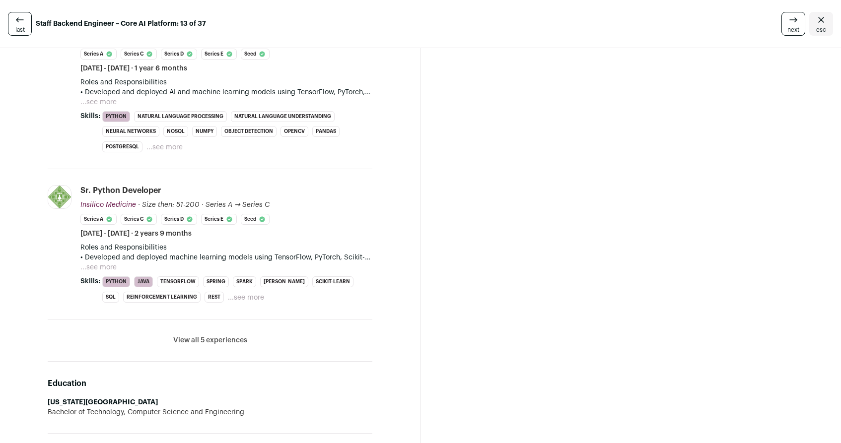
scroll to position [1321, 0]
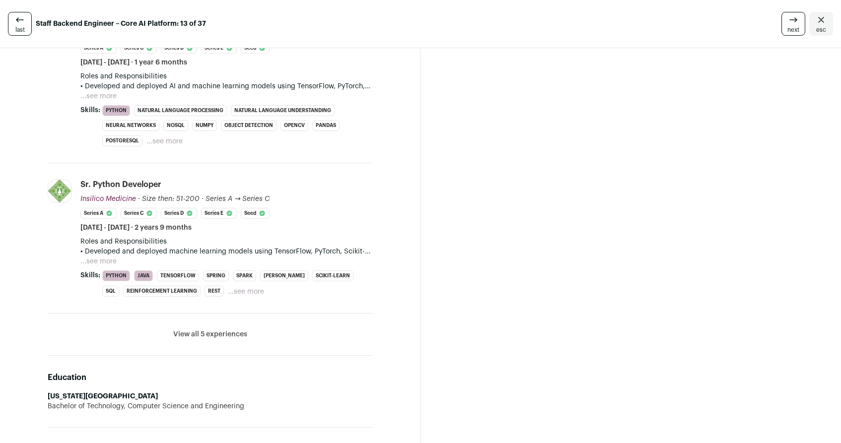
click at [219, 334] on button "View all 5 experiences" at bounding box center [210, 335] width 74 height 10
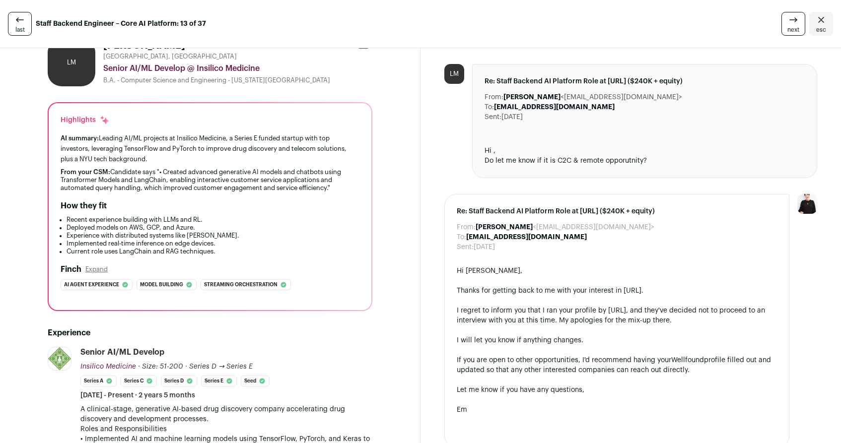
scroll to position [0, 0]
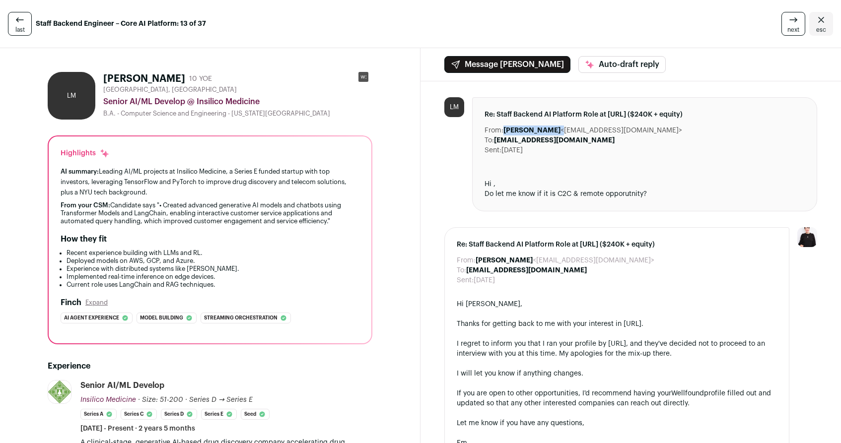
drag, startPoint x: 500, startPoint y: 131, endPoint x: 548, endPoint y: 129, distance: 48.2
click at [548, 129] on div "From: [PERSON_NAME] <[EMAIL_ADDRESS][DOMAIN_NAME]>" at bounding box center [645, 131] width 320 height 10
drag, startPoint x: 103, startPoint y: 76, endPoint x: 299, endPoint y: 114, distance: 200.3
click at [299, 114] on div "[PERSON_NAME] 10 YOE [GEOGRAPHIC_DATA], [GEOGRAPHIC_DATA] Senior AI/ML Develop …" at bounding box center [237, 96] width 269 height 48
click at [782, 22] on link "next" at bounding box center [794, 24] width 24 height 24
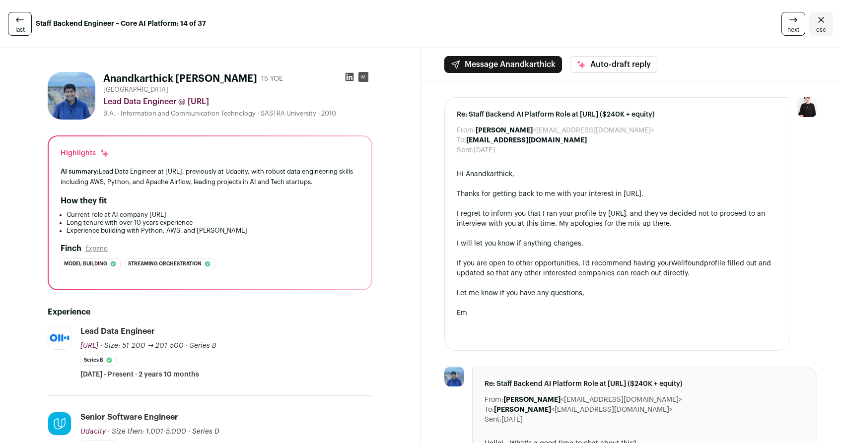
click at [782, 23] on link "next" at bounding box center [794, 24] width 24 height 24
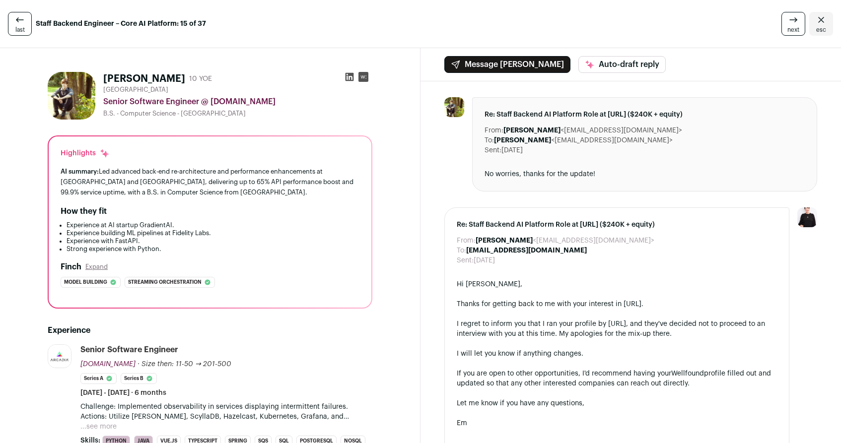
scroll to position [84, 0]
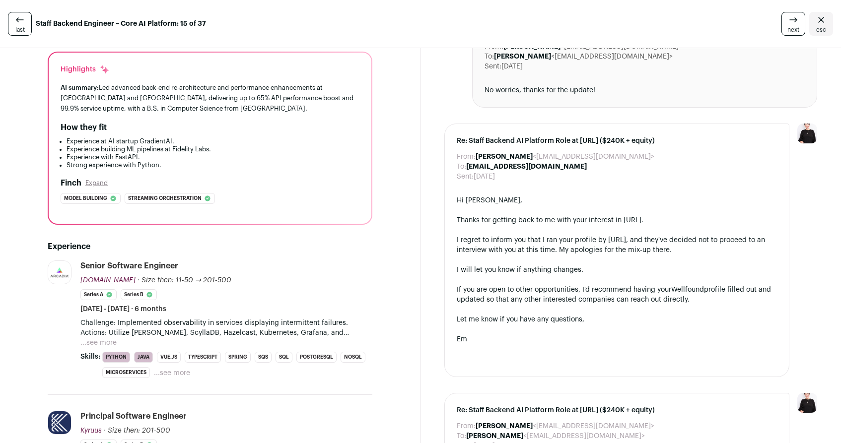
click at [108, 343] on button "...see more" at bounding box center [98, 343] width 36 height 10
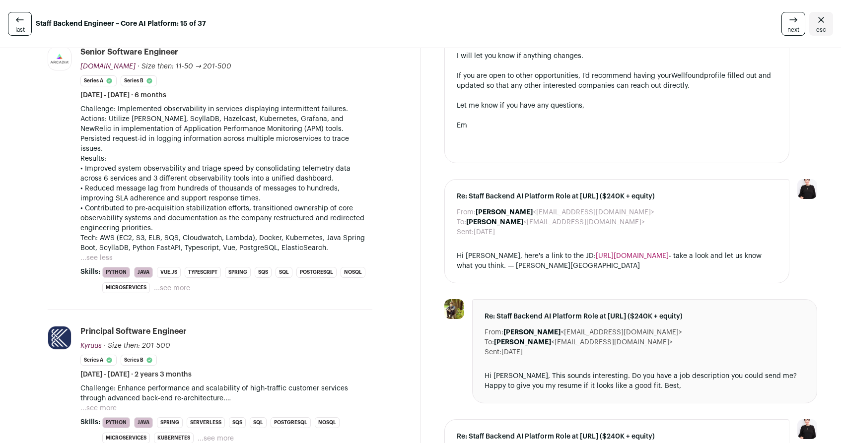
scroll to position [341, 0]
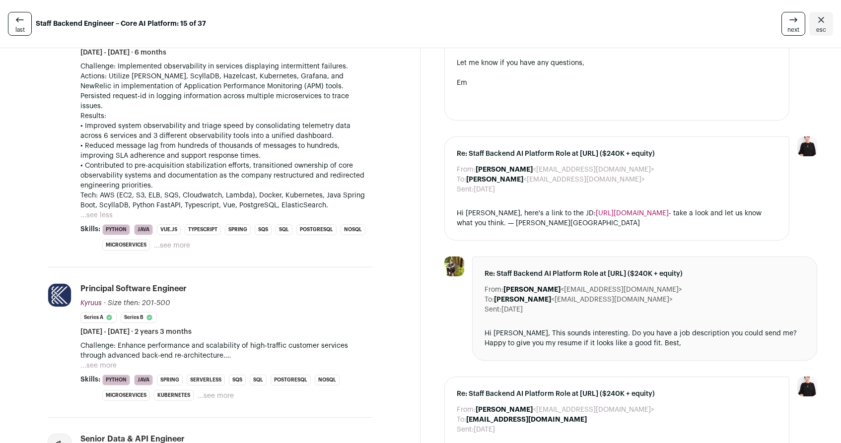
click at [105, 361] on button "...see more" at bounding box center [98, 366] width 36 height 10
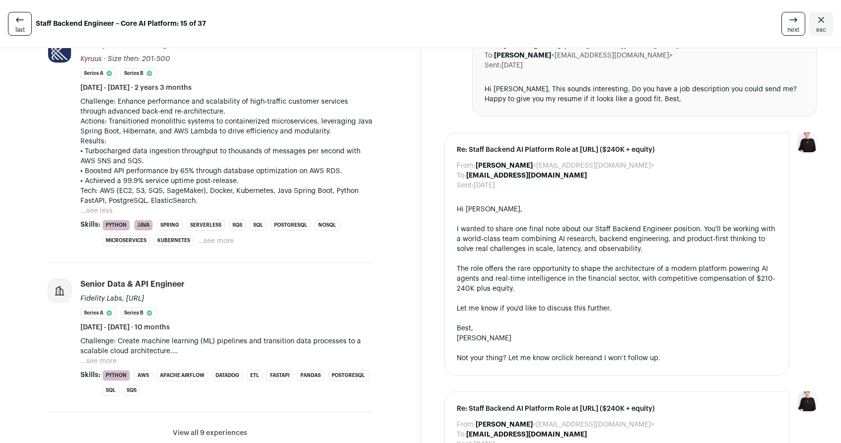
scroll to position [590, 0]
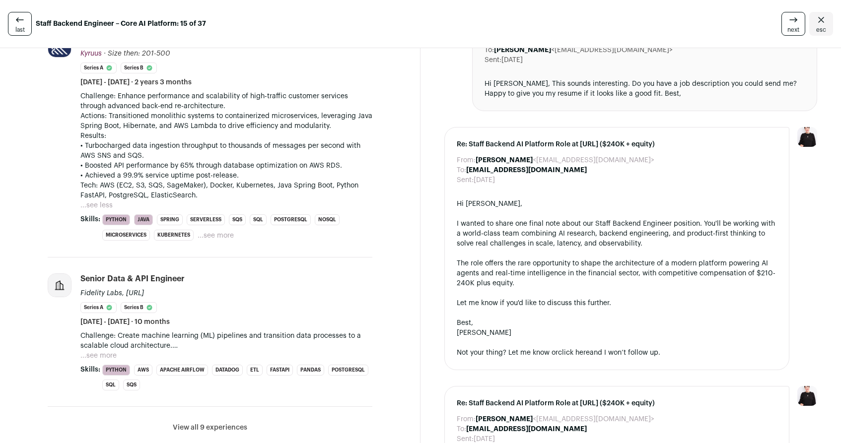
click at [98, 351] on button "...see more" at bounding box center [98, 356] width 36 height 10
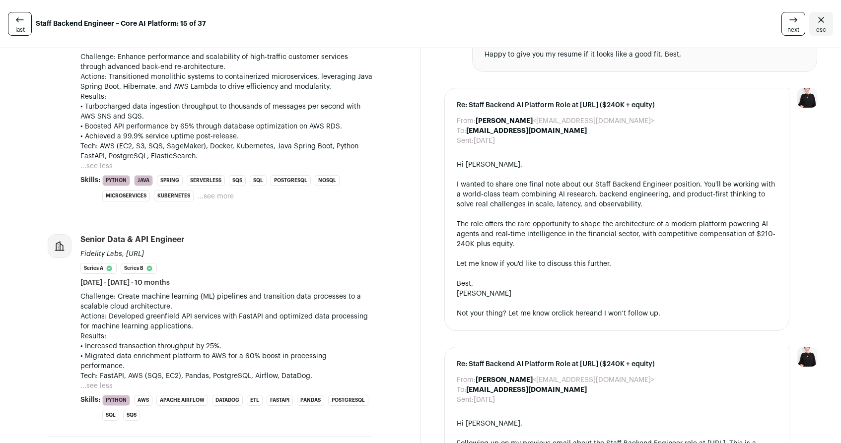
scroll to position [631, 0]
click at [93, 380] on button "...see less" at bounding box center [96, 385] width 32 height 10
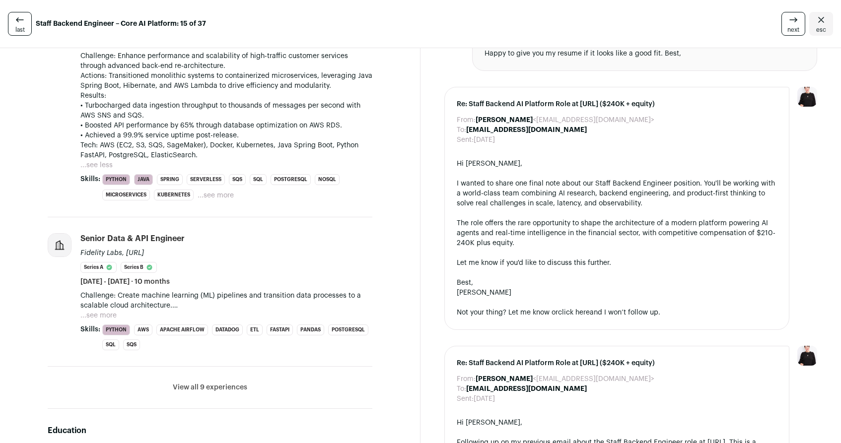
click at [203, 383] on button "View all 9 experiences" at bounding box center [210, 388] width 74 height 10
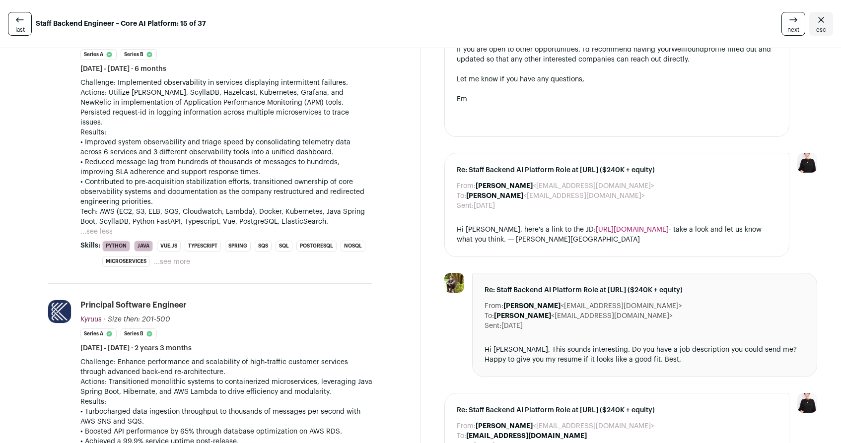
scroll to position [0, 0]
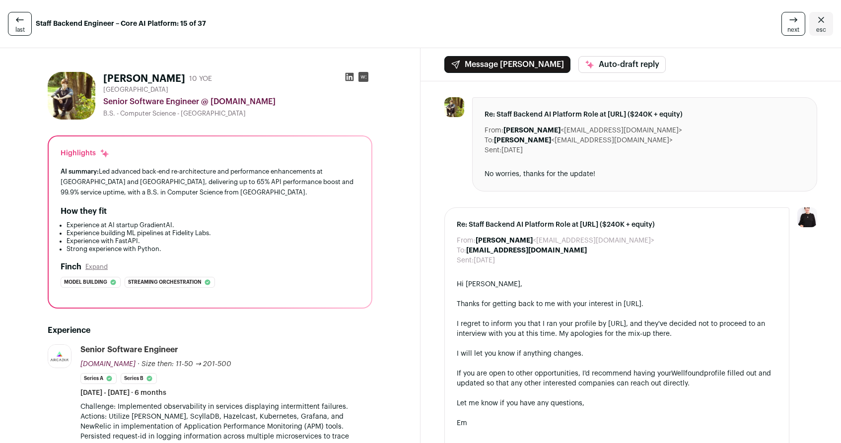
click at [788, 24] on icon at bounding box center [794, 20] width 12 height 12
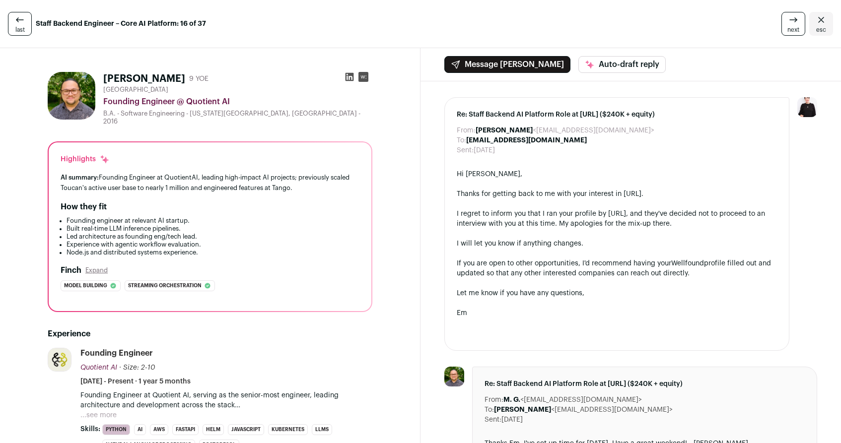
scroll to position [181, 0]
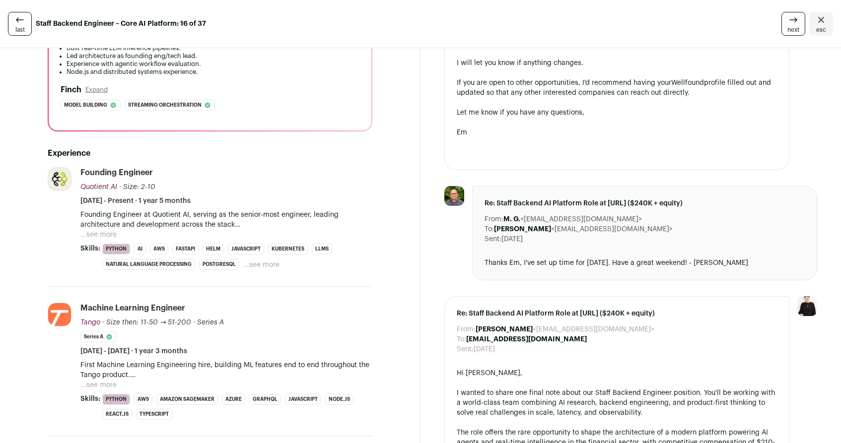
click at [95, 230] on button "...see more" at bounding box center [98, 235] width 36 height 10
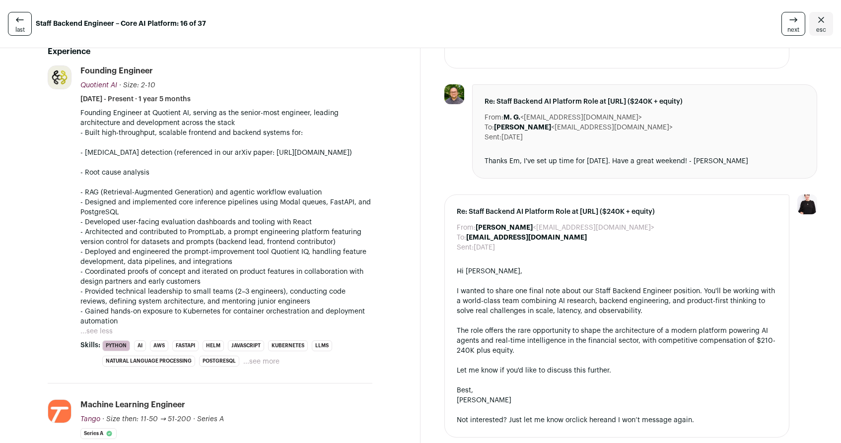
scroll to position [286, 0]
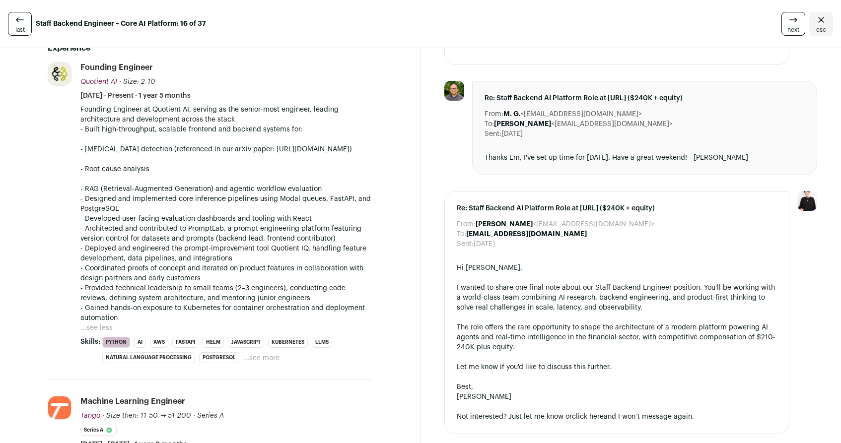
click at [103, 332] on button "...see less" at bounding box center [96, 328] width 32 height 10
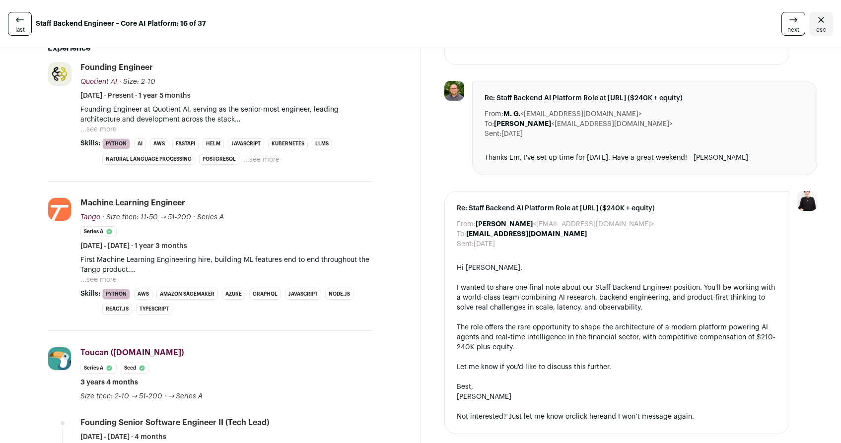
click at [110, 275] on button "...see more" at bounding box center [98, 280] width 36 height 10
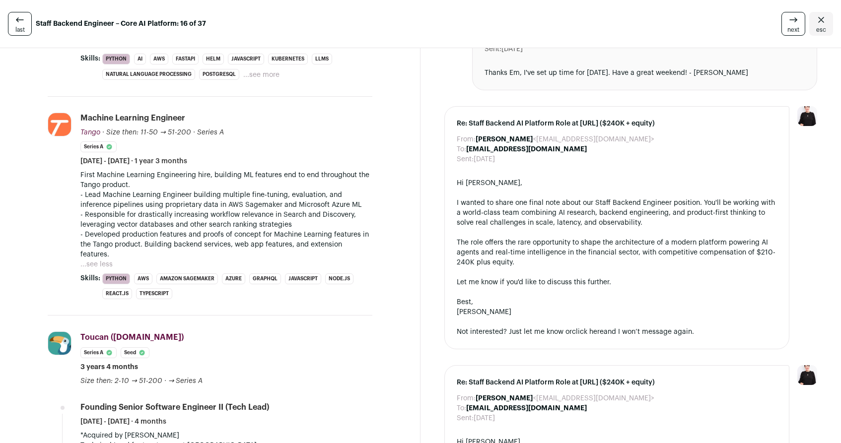
scroll to position [457, 0]
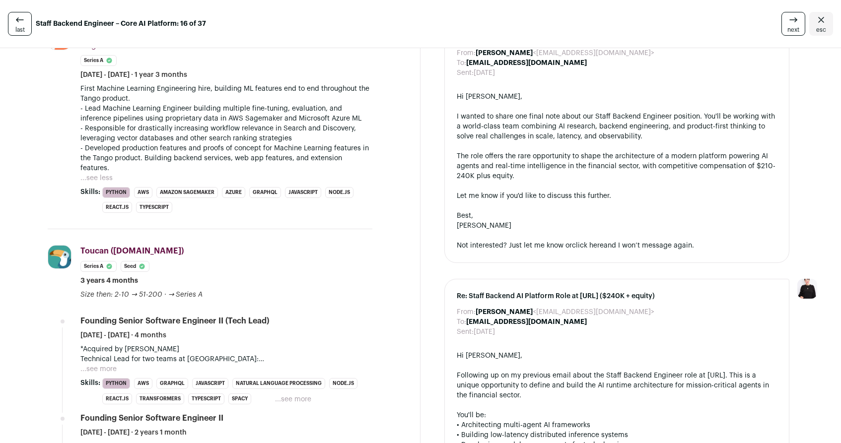
click at [100, 365] on button "...see more" at bounding box center [98, 370] width 36 height 10
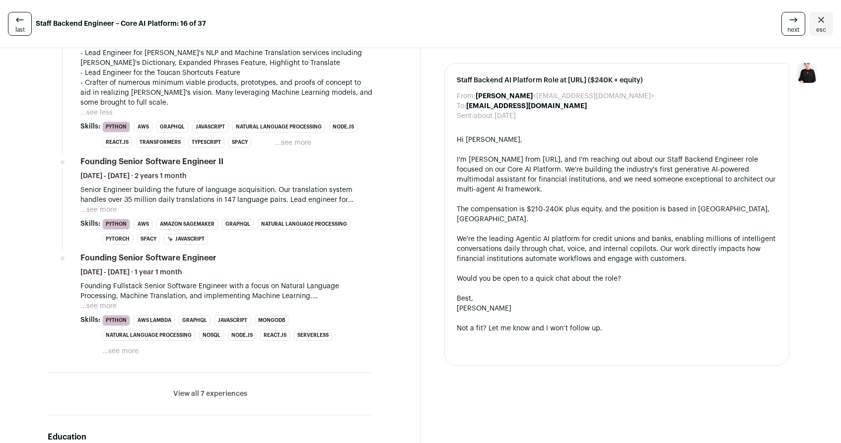
scroll to position [976, 0]
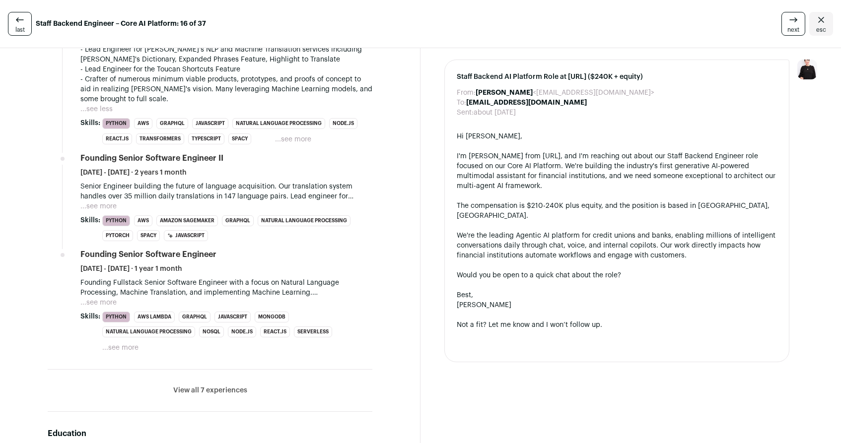
click at [107, 202] on button "...see more" at bounding box center [98, 207] width 36 height 10
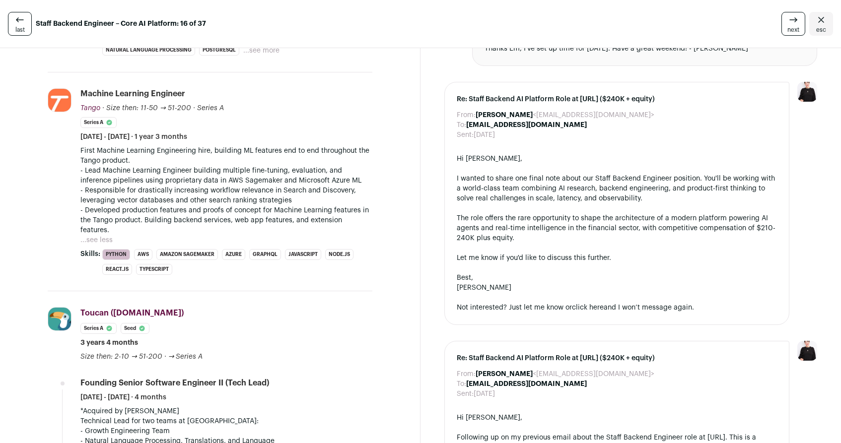
scroll to position [197, 0]
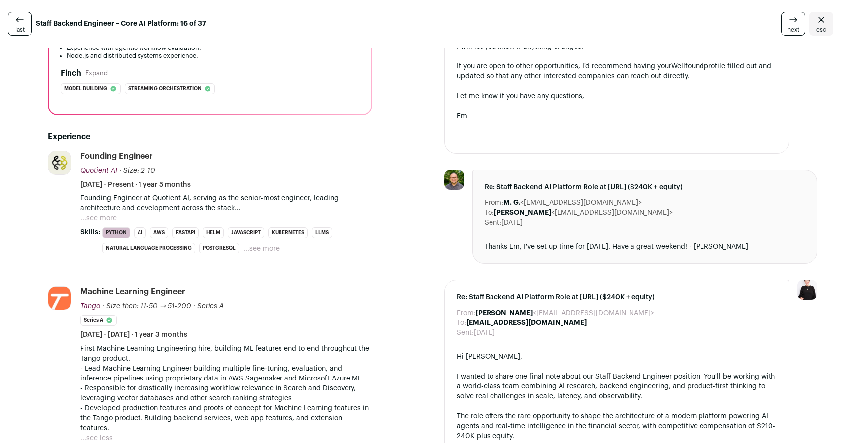
click at [87, 215] on button "...see more" at bounding box center [98, 219] width 36 height 10
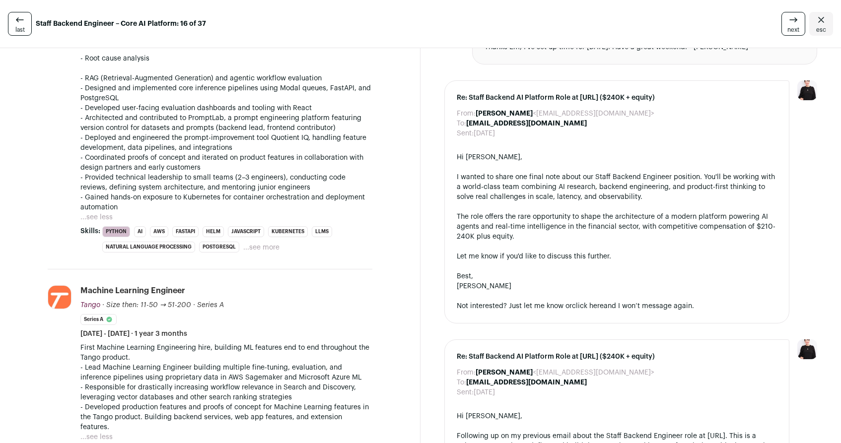
scroll to position [587, 0]
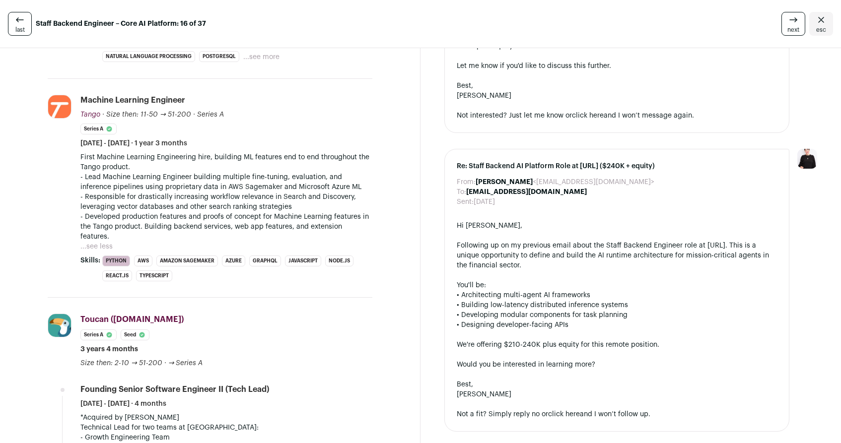
click at [91, 250] on button "...see less" at bounding box center [96, 247] width 32 height 10
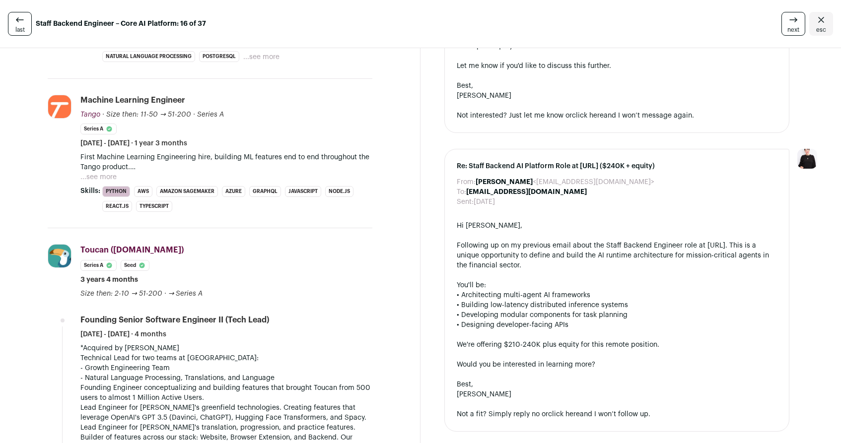
click at [242, 269] on div "Toucan ([DOMAIN_NAME]) Toucan ([DOMAIN_NAME]) [DOMAIN_NAME] Add to company list…" at bounding box center [226, 271] width 292 height 55
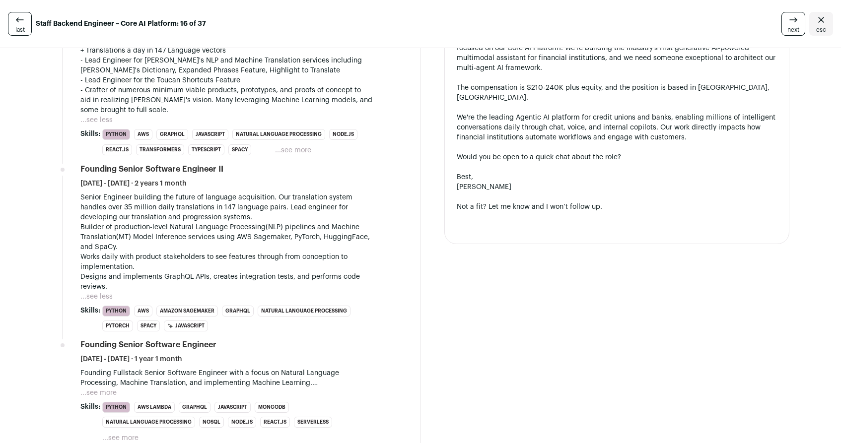
scroll to position [1146, 0]
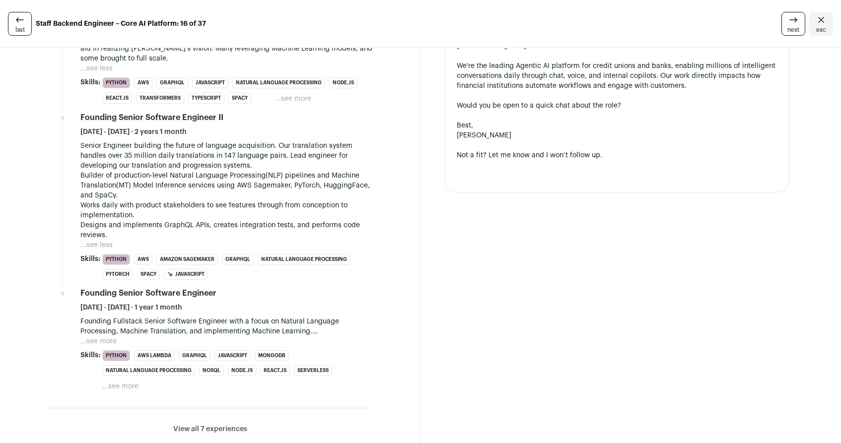
click at [199, 431] on button "View all 7 experiences" at bounding box center [210, 430] width 74 height 10
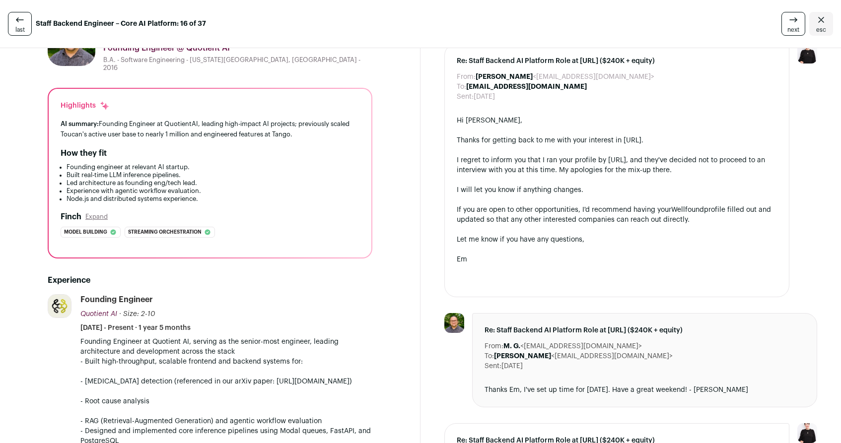
scroll to position [0, 0]
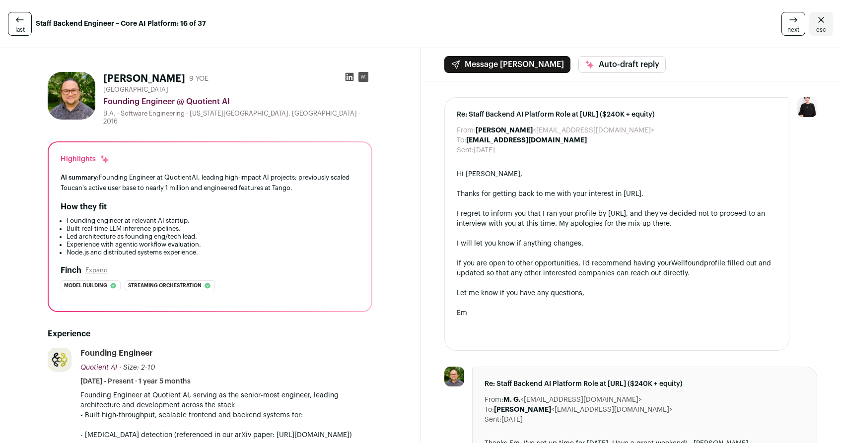
click at [788, 22] on icon at bounding box center [794, 20] width 12 height 12
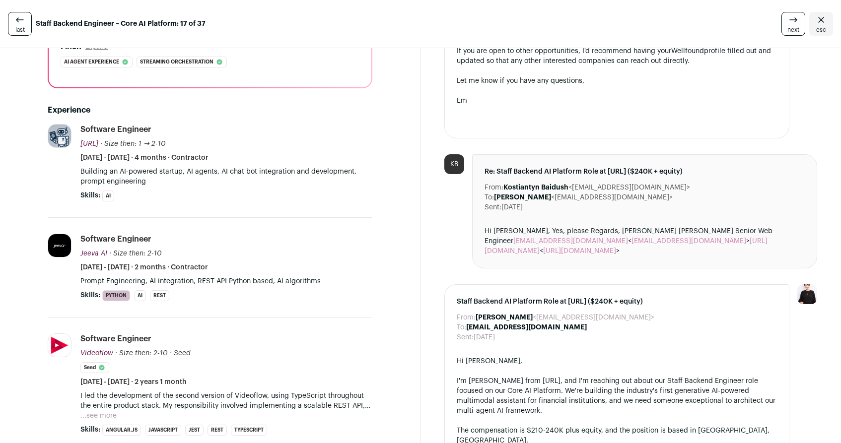
scroll to position [286, 0]
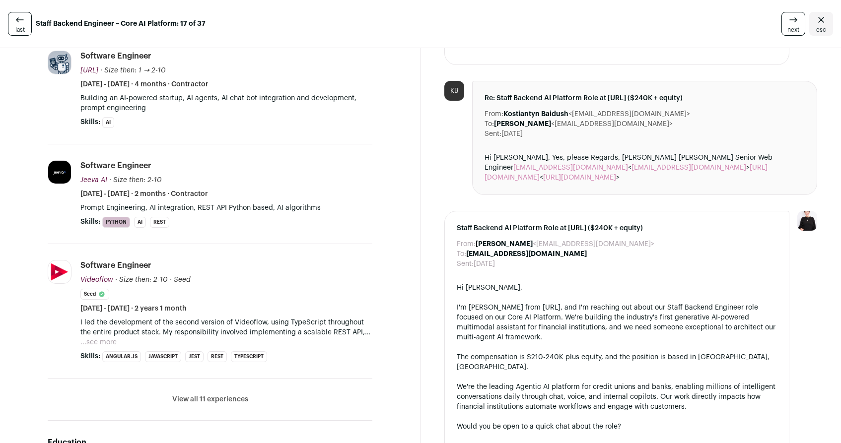
click at [107, 343] on button "...see more" at bounding box center [98, 343] width 36 height 10
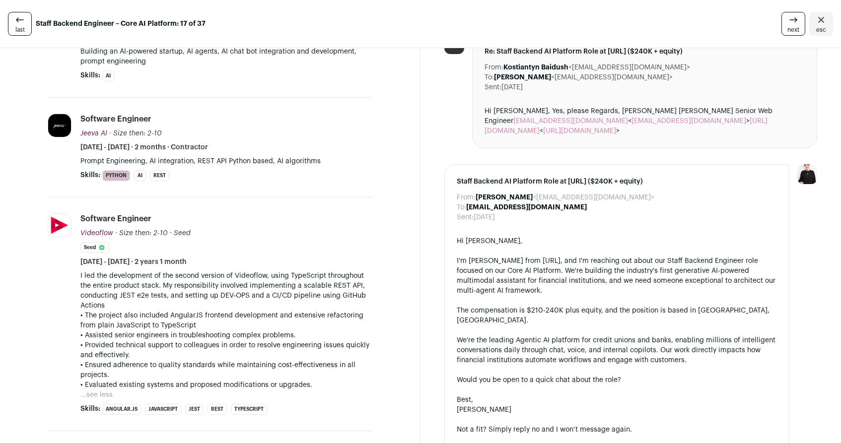
scroll to position [470, 0]
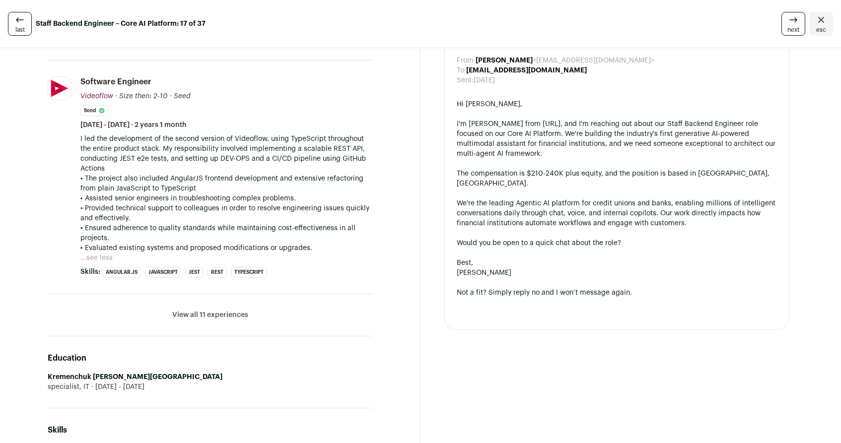
click at [232, 316] on button "View all 11 experiences" at bounding box center [210, 315] width 76 height 10
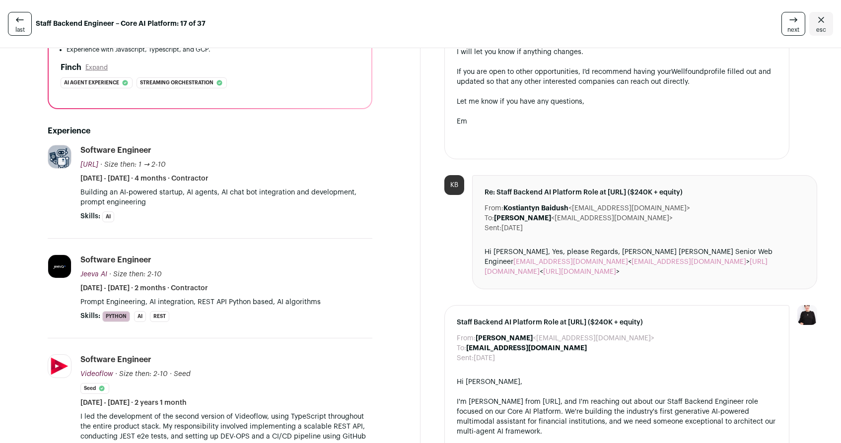
scroll to position [317, 0]
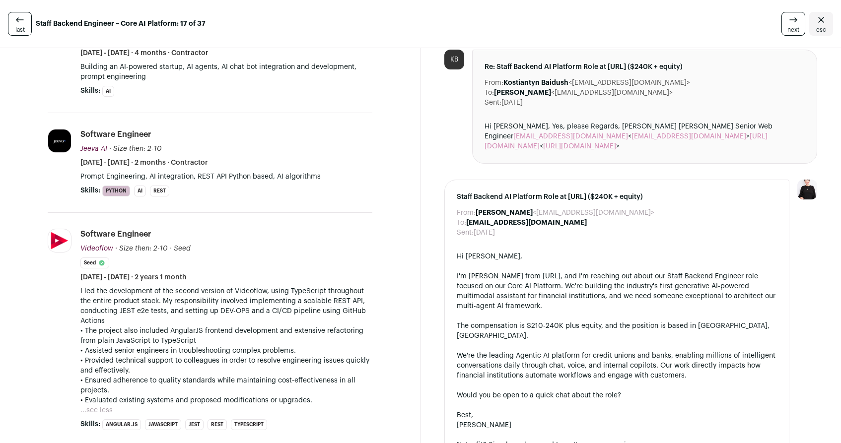
click at [108, 412] on button "...see less" at bounding box center [96, 411] width 32 height 10
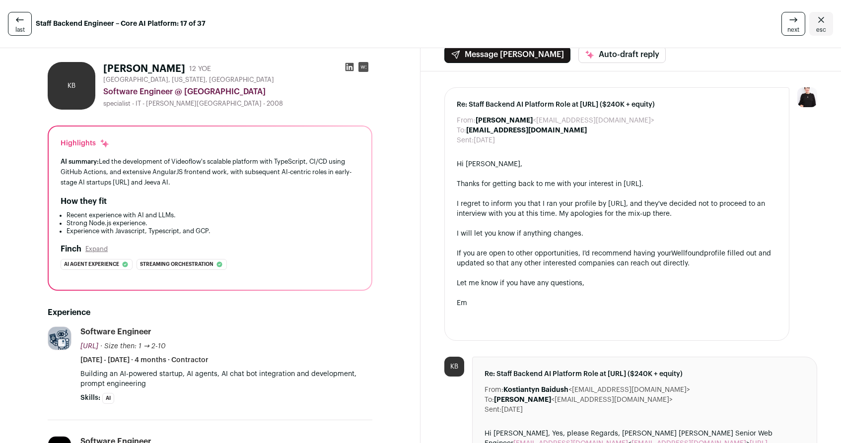
scroll to position [0, 0]
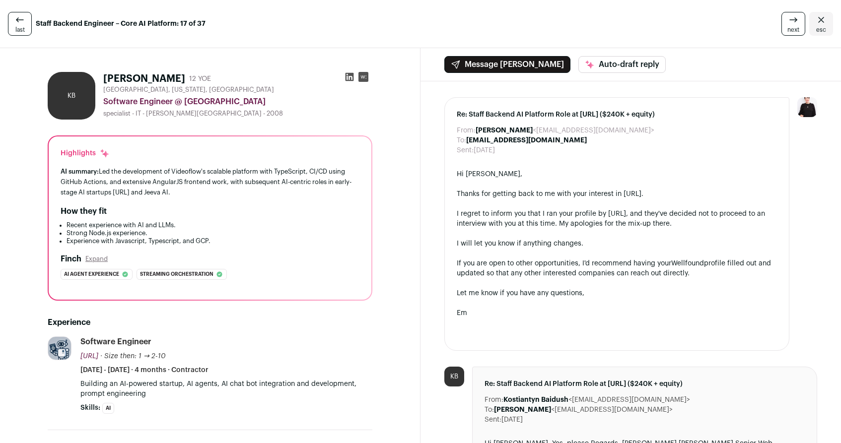
click at [791, 17] on icon at bounding box center [794, 20] width 12 height 12
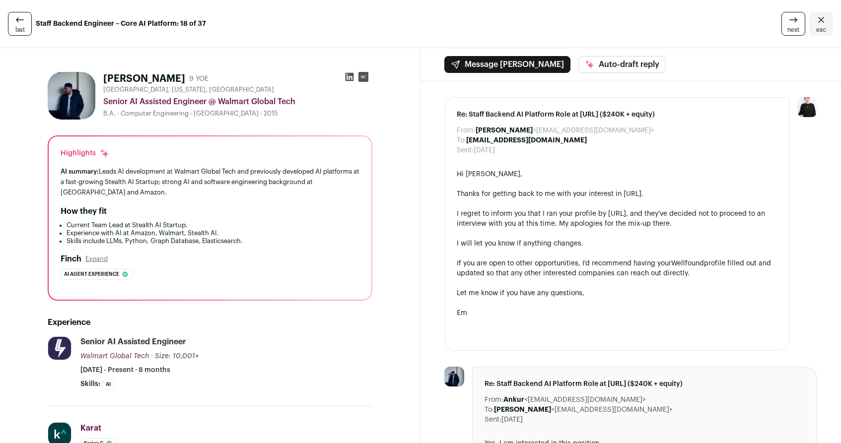
click at [788, 27] on span "next" at bounding box center [794, 30] width 12 height 8
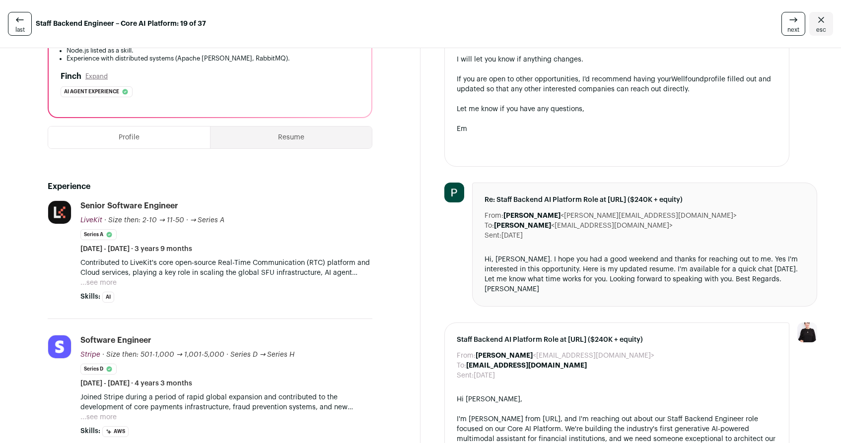
scroll to position [131, 0]
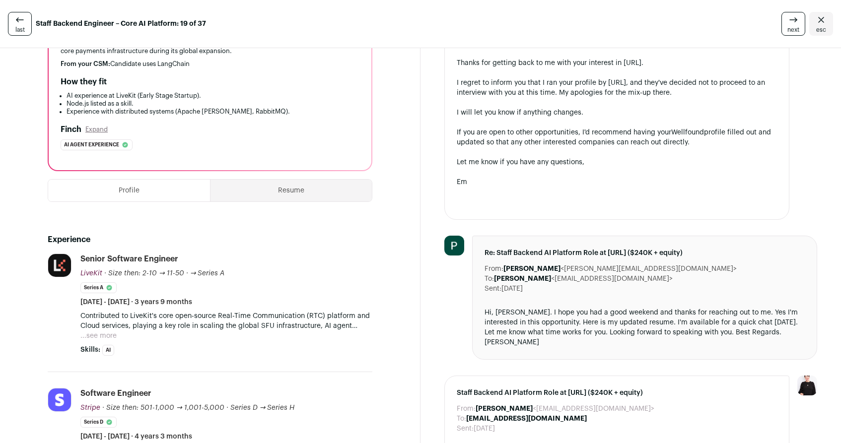
click at [110, 337] on button "...see more" at bounding box center [98, 336] width 36 height 10
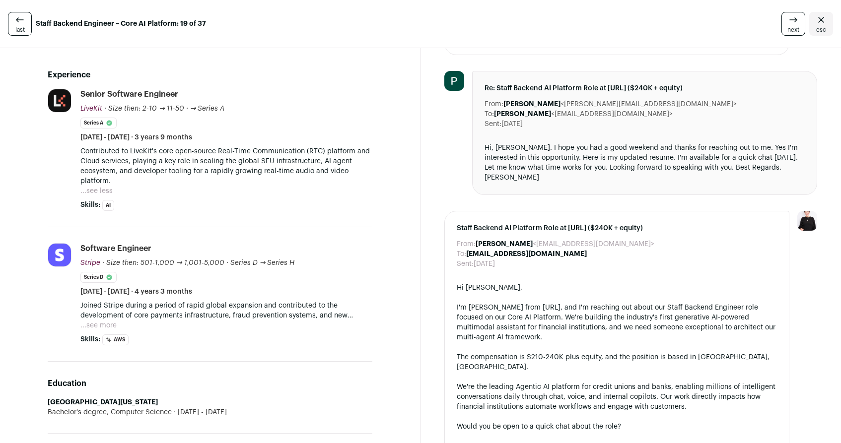
scroll to position [298, 0]
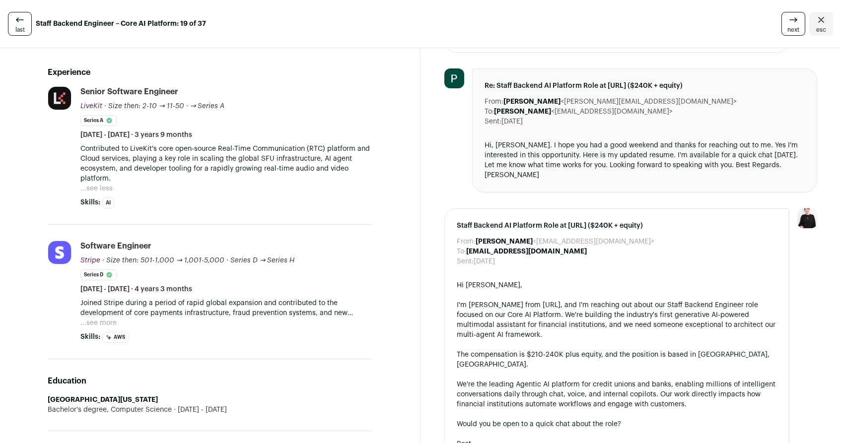
click at [102, 322] on button "...see more" at bounding box center [98, 323] width 36 height 10
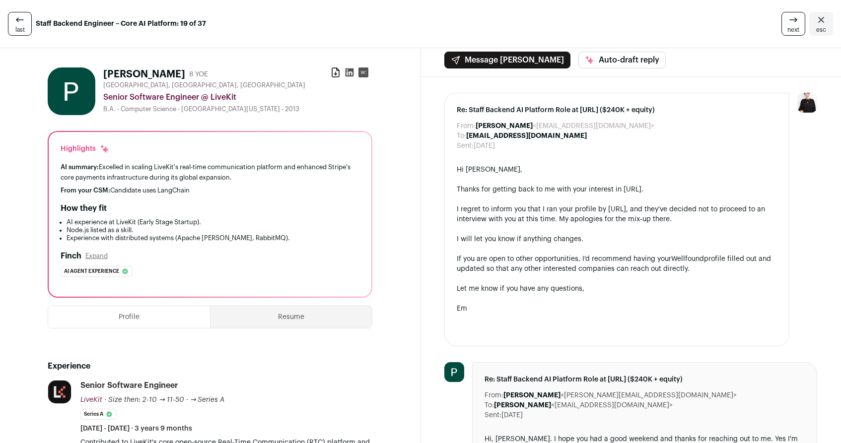
scroll to position [0, 0]
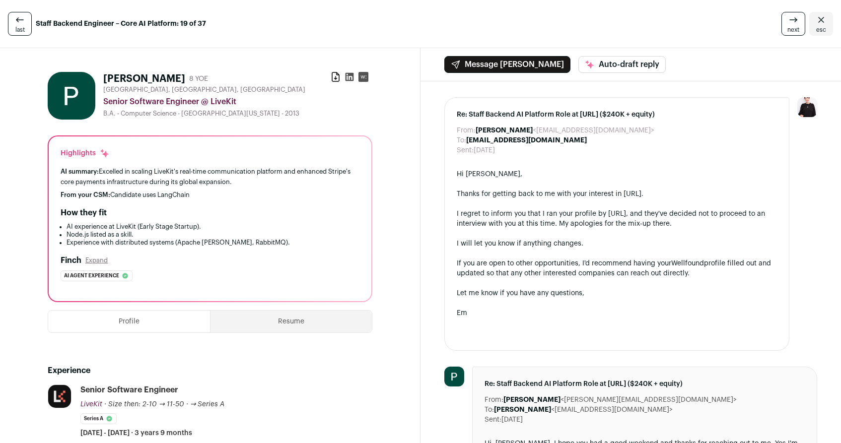
click at [345, 77] on icon at bounding box center [350, 77] width 10 height 10
click at [815, 24] on icon "Close" at bounding box center [821, 20] width 12 height 12
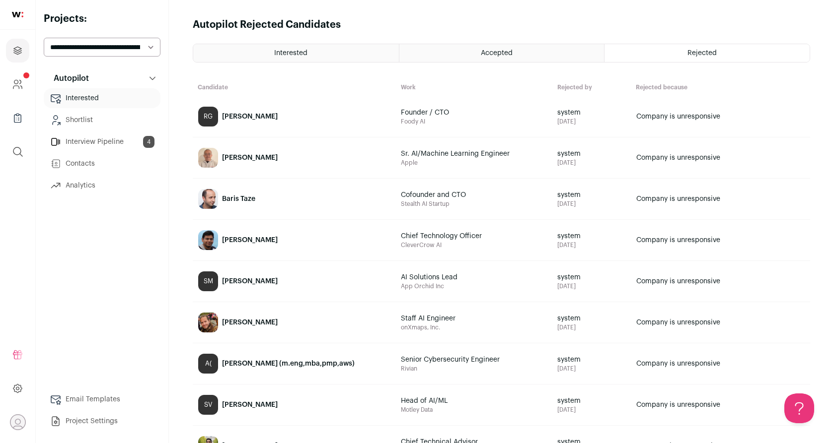
click at [107, 143] on link "Interview Pipeline 4" at bounding box center [102, 142] width 117 height 20
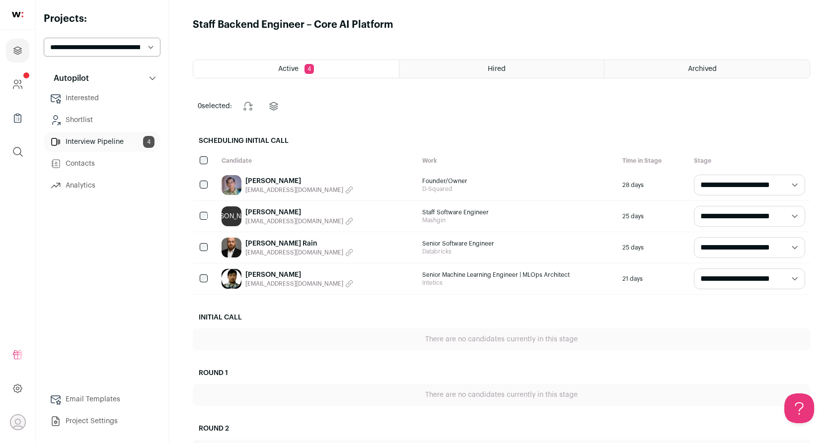
click at [752, 185] on select "**********" at bounding box center [749, 185] width 111 height 21
select select "********"
click at [694, 175] on select "**********" at bounding box center [749, 185] width 111 height 21
